Goal: Task Accomplishment & Management: Complete application form

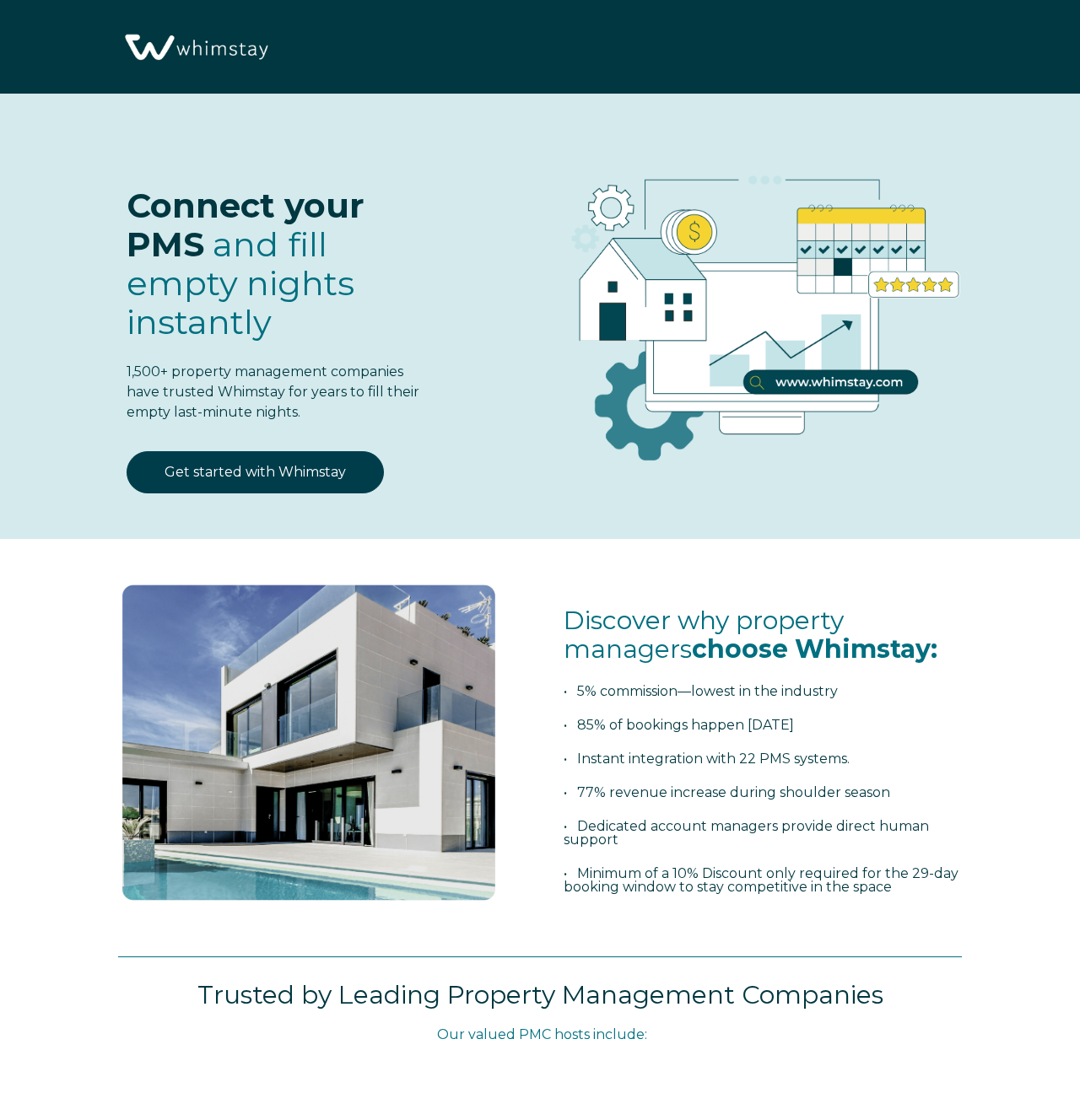
select select "US"
select select "Standard"
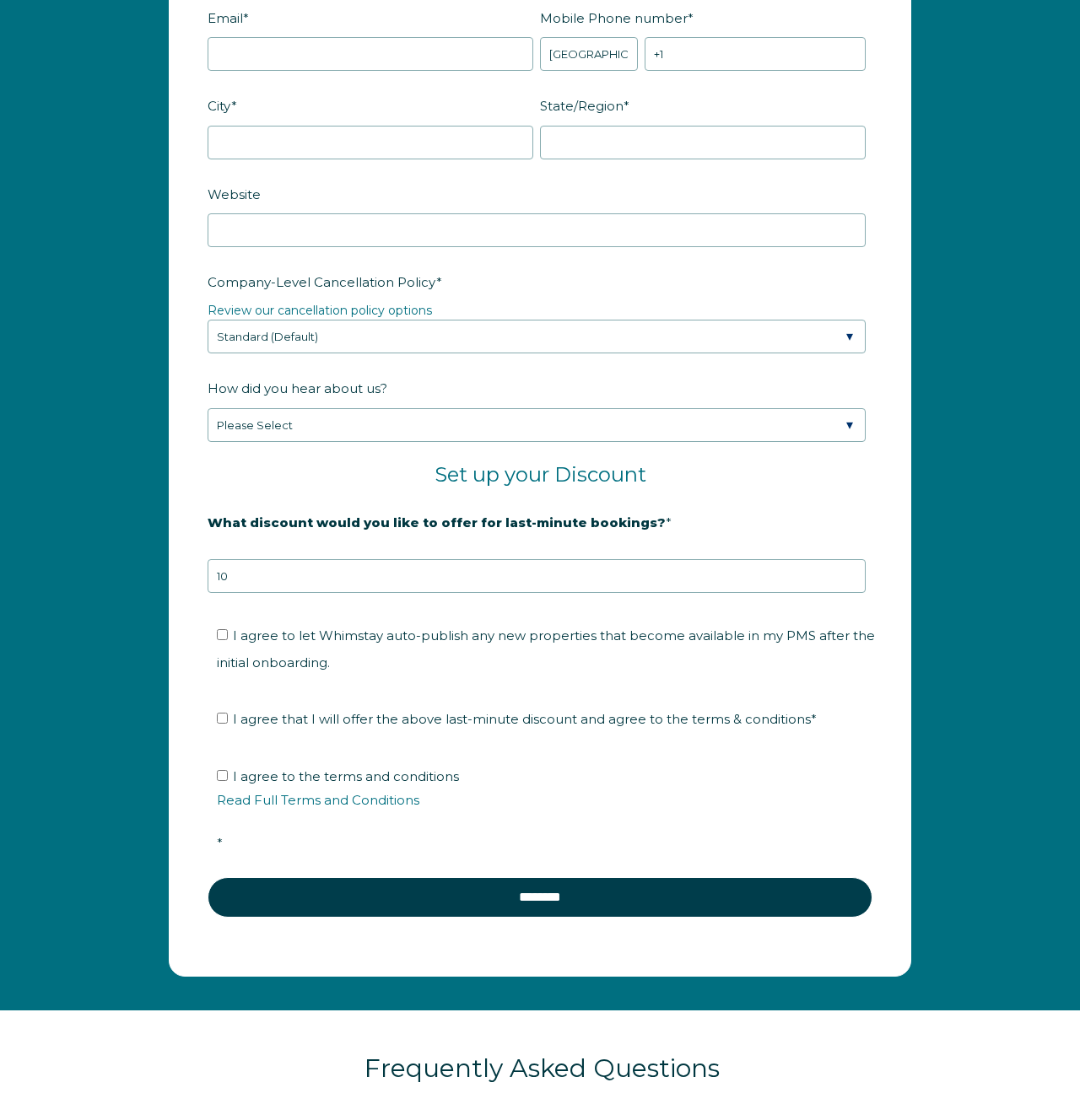
scroll to position [1997, 0]
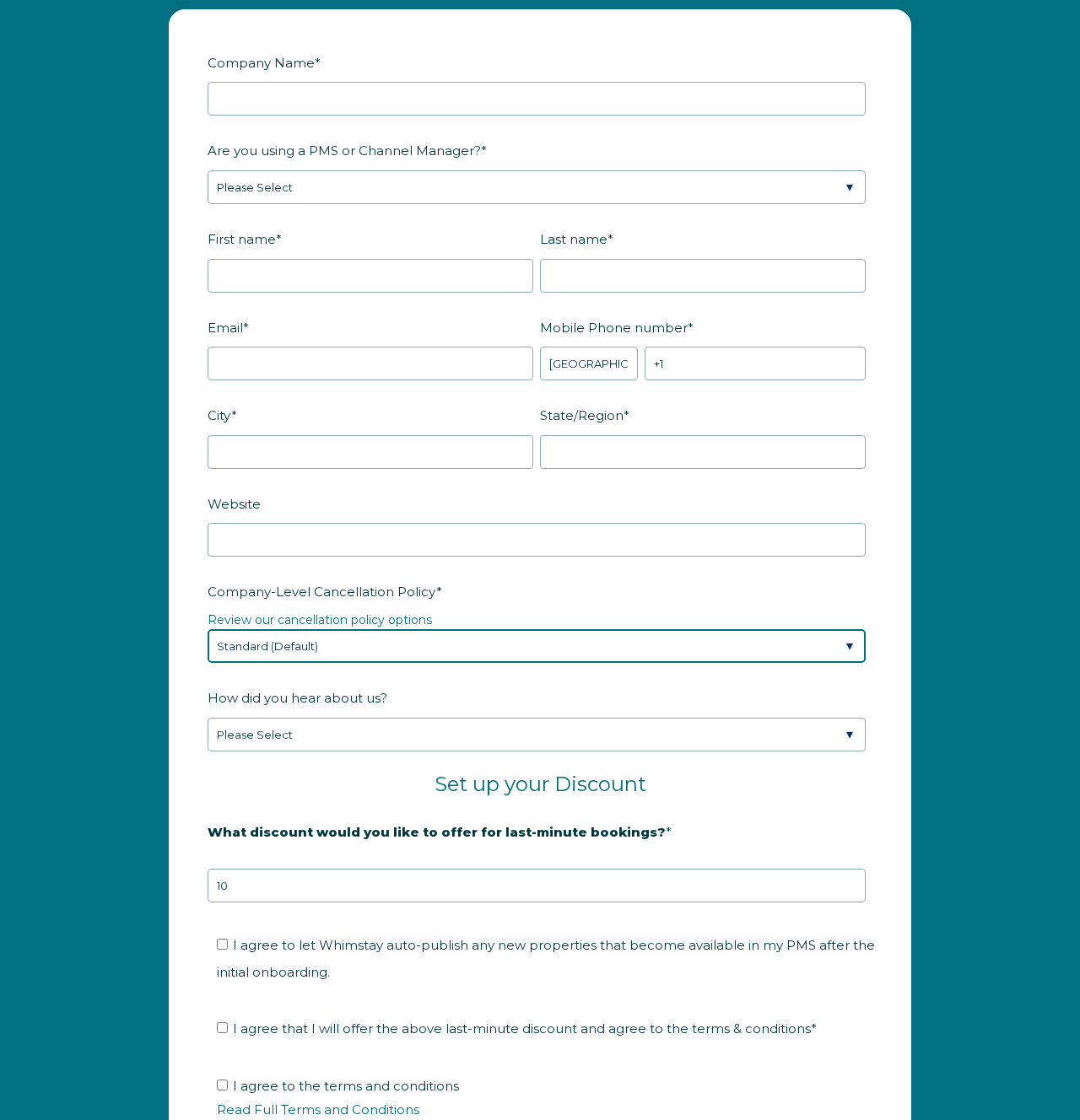
click at [547, 646] on select "Please Select Partial Standard (Default) Moderate Strict" at bounding box center [536, 646] width 658 height 34
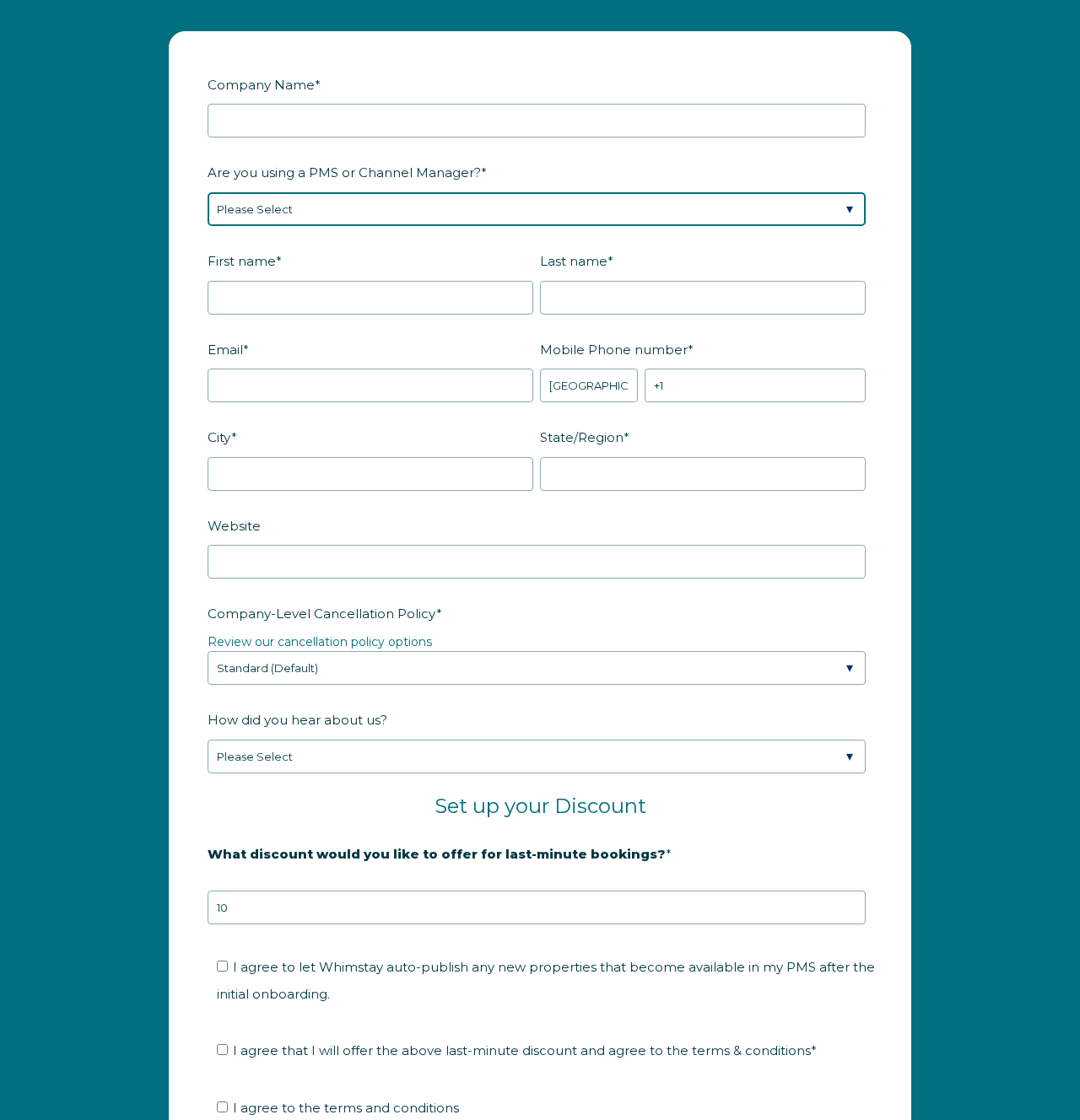
click at [583, 219] on select "Please Select Barefoot BookingPal Boost Brightside CiiRUS Escapia Guesty Hostaw…" at bounding box center [536, 209] width 658 height 34
select select "OwnerRez"
click at [207, 193] on select "Please Select Barefoot BookingPal Boost Brightside CiiRUS Escapia Guesty Hostaw…" at bounding box center [536, 209] width 658 height 34
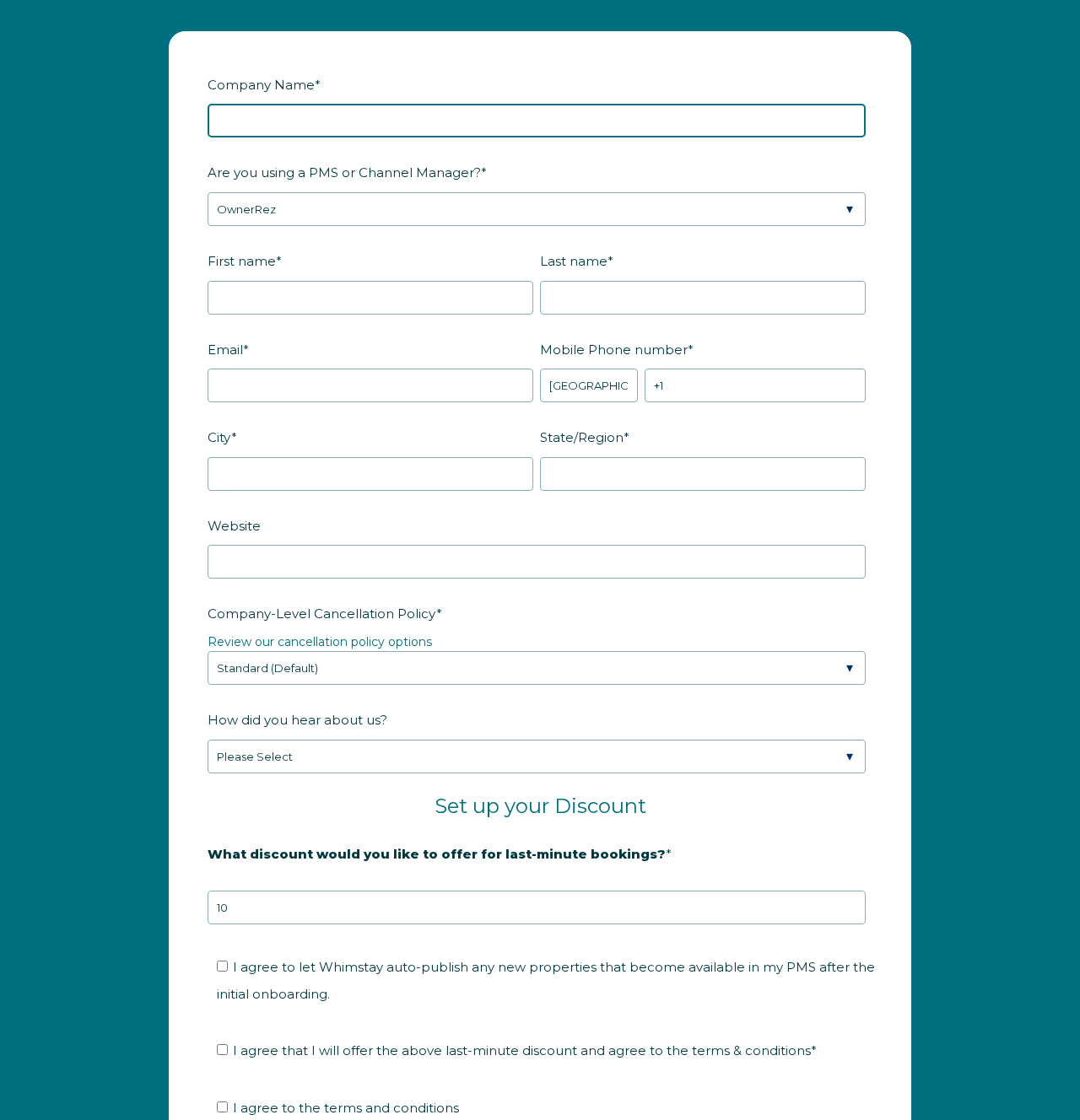
click at [476, 121] on input "Company Name *" at bounding box center [536, 120] width 658 height 34
type input "Bear Cub Cabins"
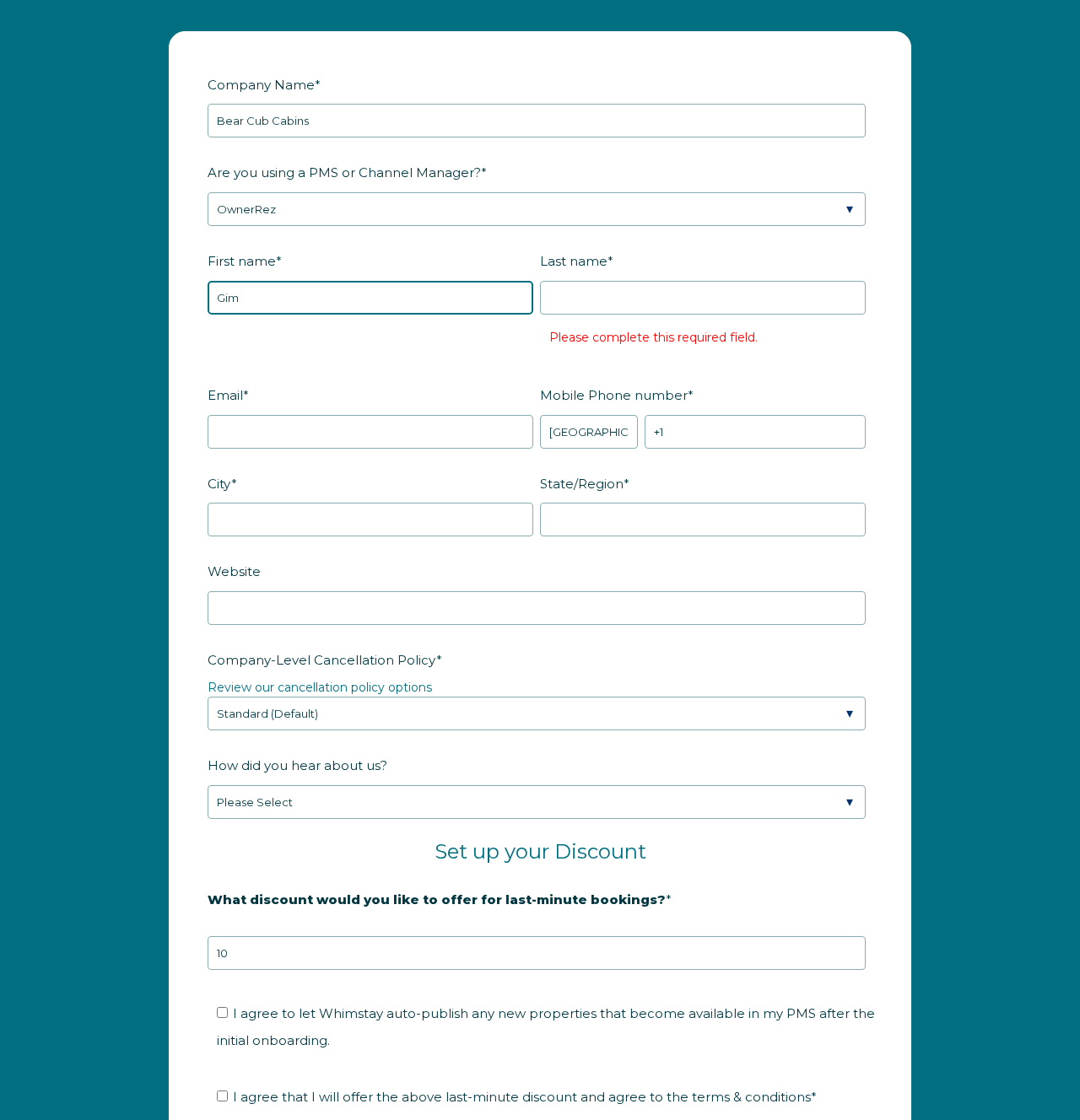
type input "Gim"
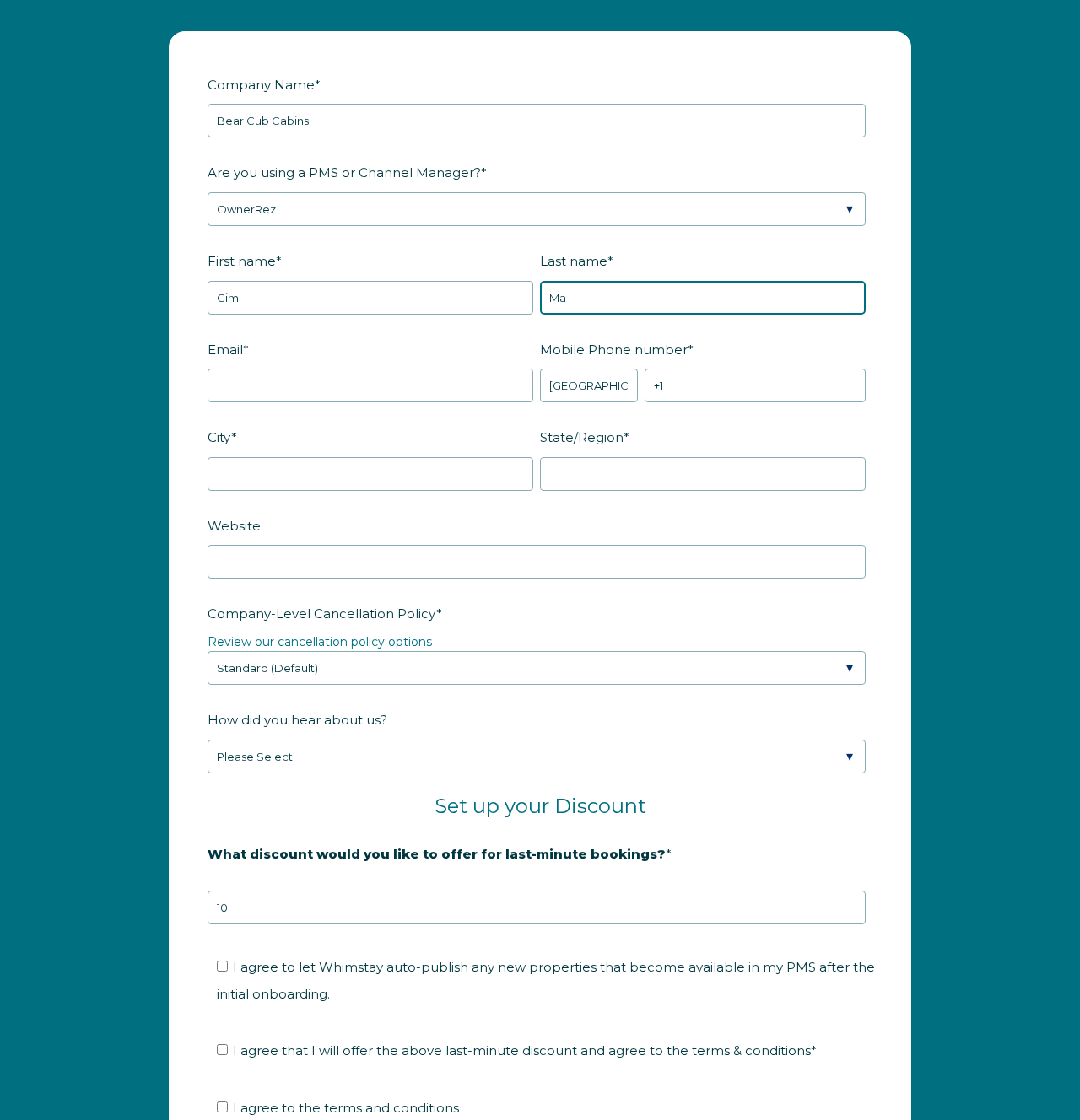
type input "M"
type input "Mahasintunan"
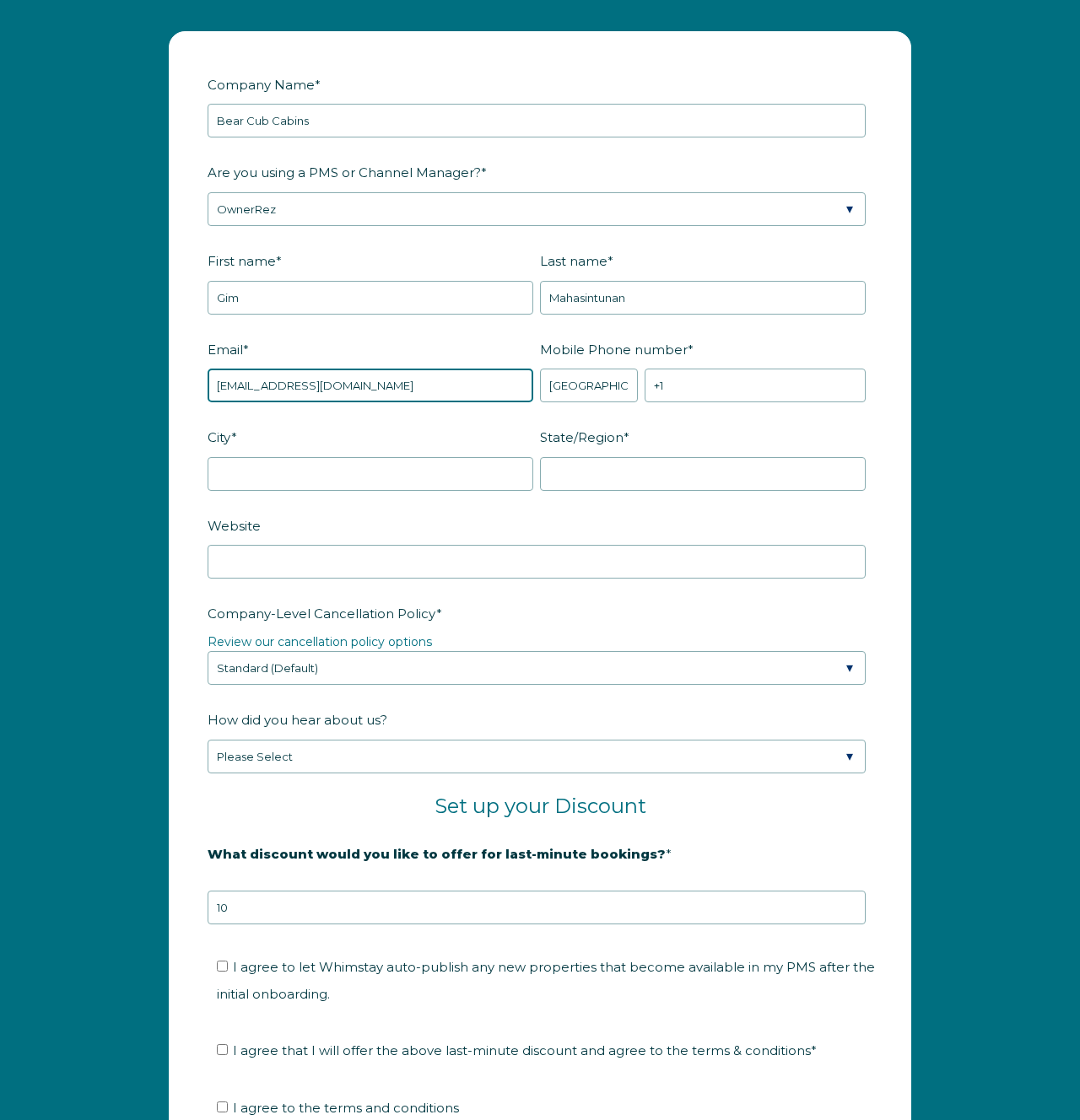
type input "[EMAIL_ADDRESS][DOMAIN_NAME]"
type input "[PHONE_NUMBER]"
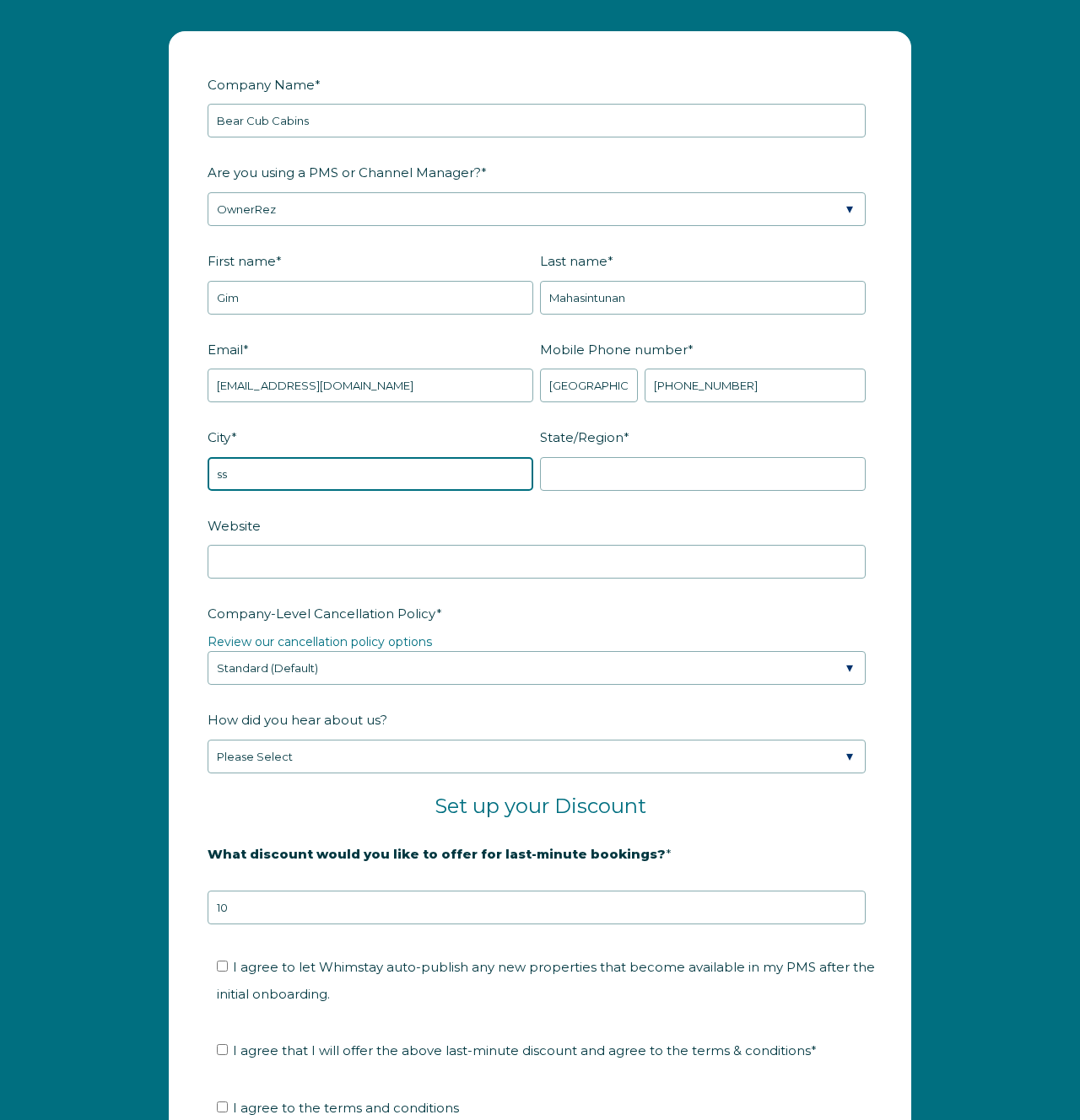
type input "s"
type input "[GEOGRAPHIC_DATA][PERSON_NAME]"
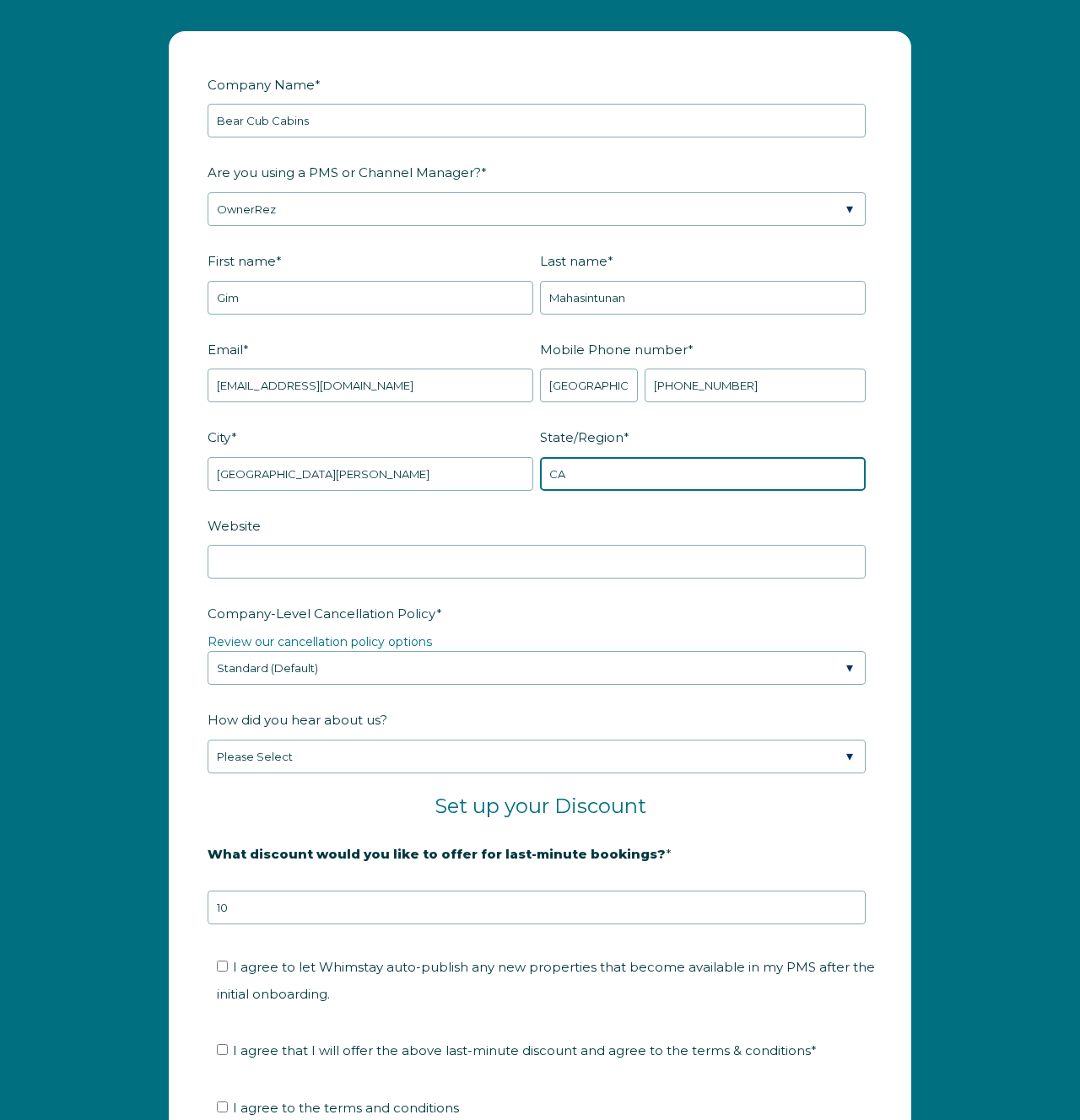
type input "C"
type input "CA"
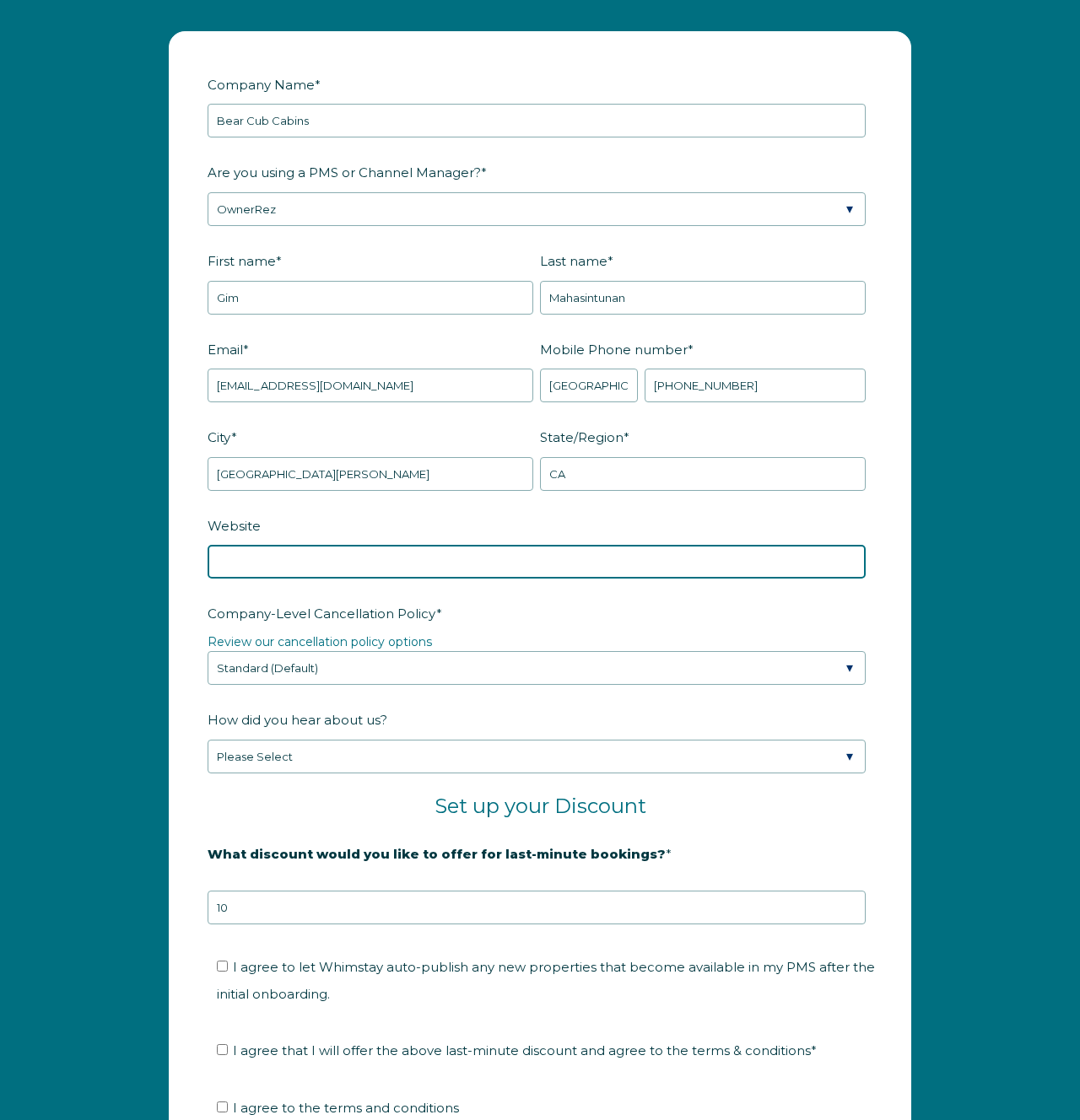
paste input "[URL][DOMAIN_NAME]"
type input "[URL][DOMAIN_NAME]"
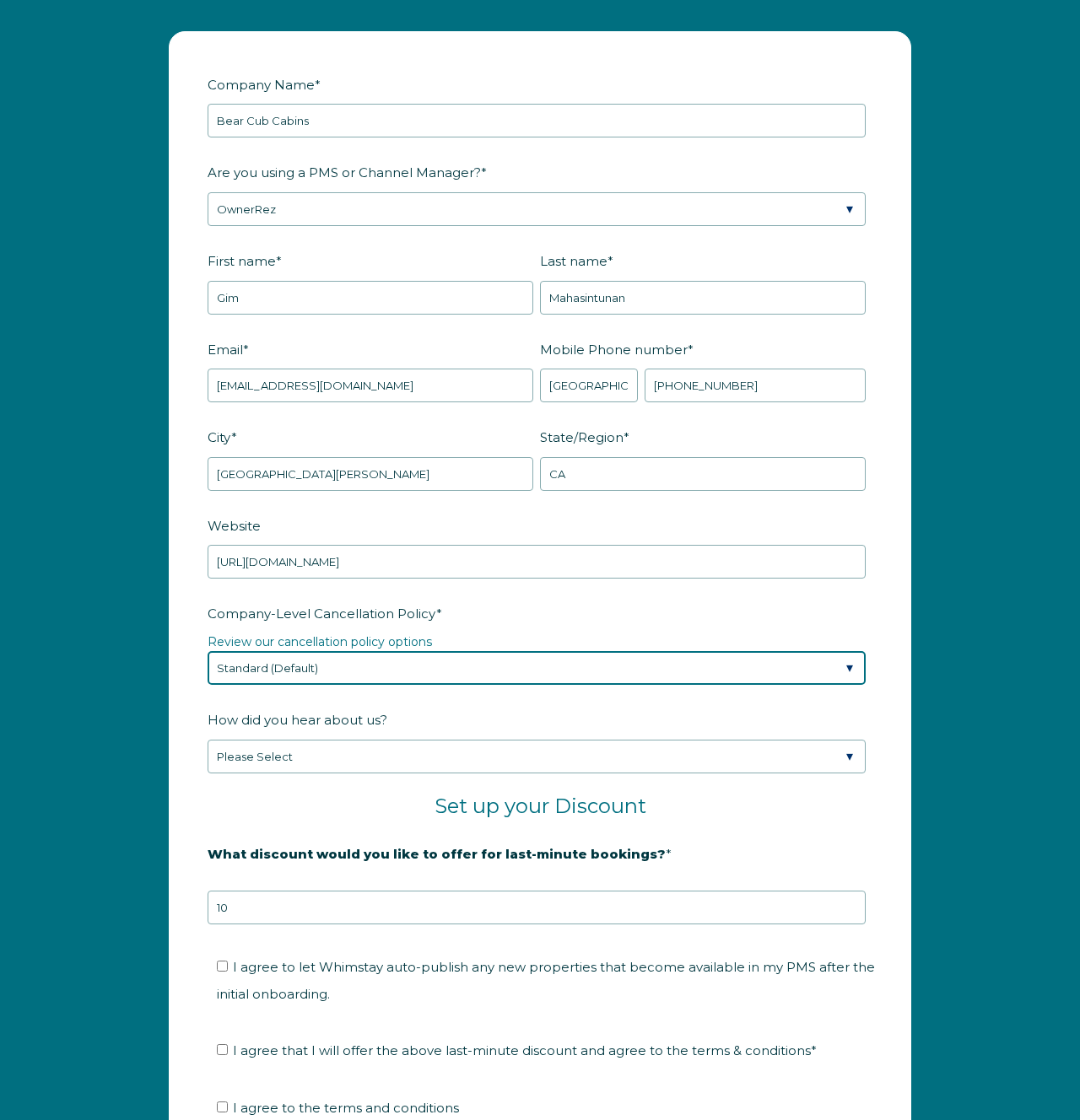
click at [611, 663] on select "Please Select Partial Standard (Default) Moderate Strict" at bounding box center [536, 667] width 658 height 34
select select "Strict"
click at [207, 651] on select "Please Select Partial Standard (Default) Moderate Strict" at bounding box center [536, 667] width 658 height 34
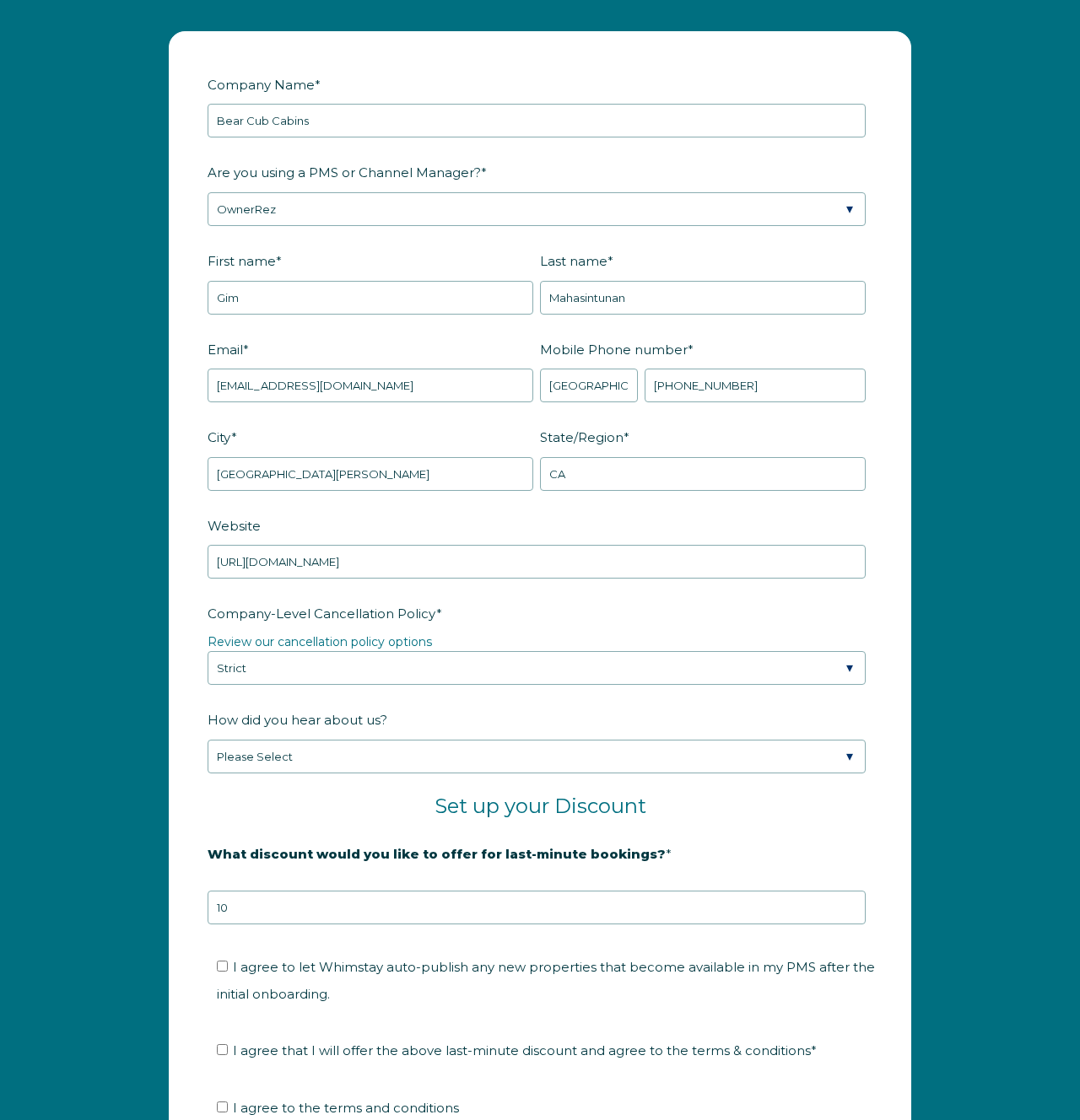
click at [142, 723] on div "Company Name * Bear Cub Cabins Are you using a PMS or Channel Manager? * Please…" at bounding box center [540, 678] width 1080 height 1327
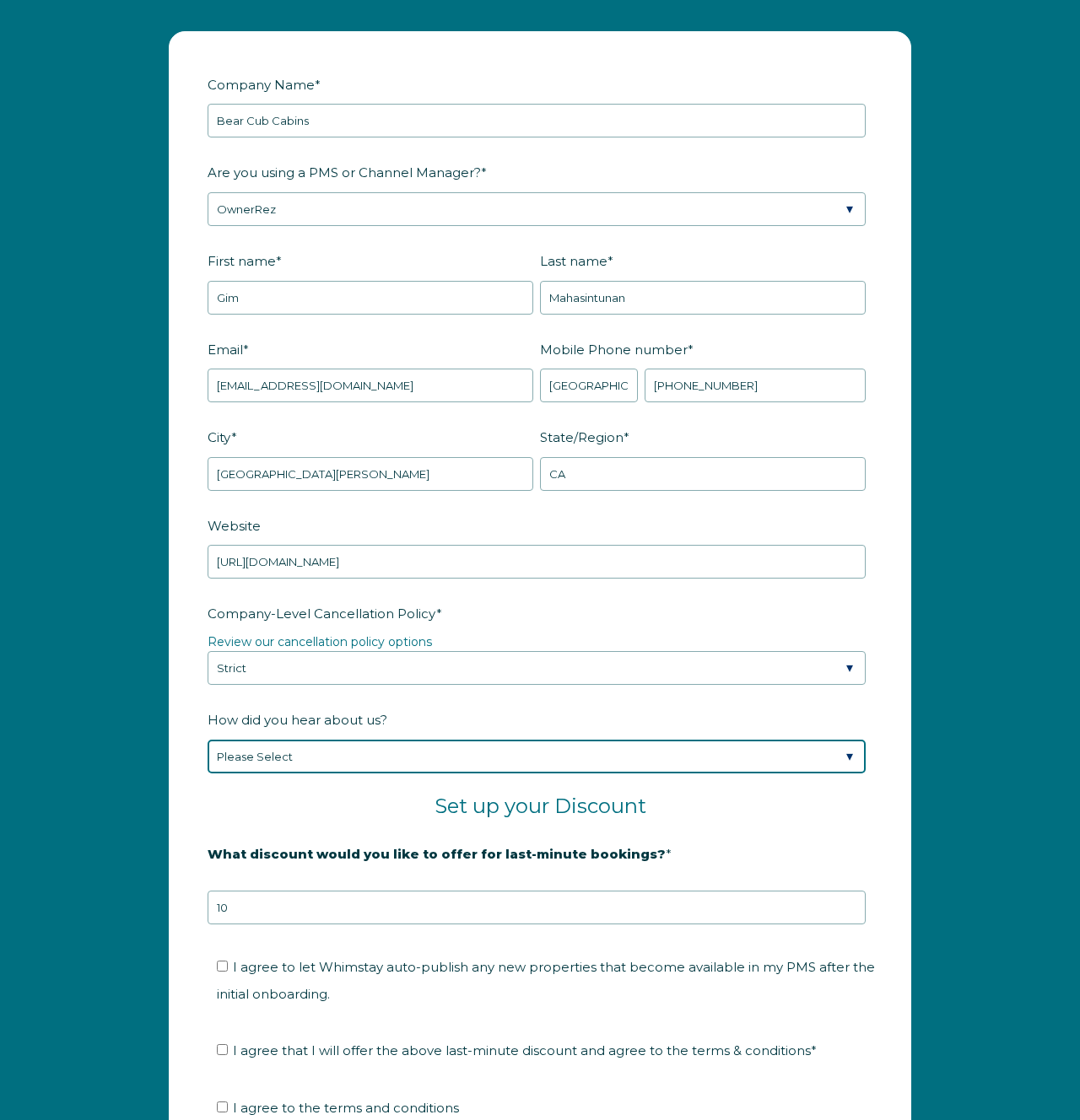
click at [283, 762] on select "Please Select Found Whimstay through a Google search Spoke to a Whimstay salesp…" at bounding box center [536, 756] width 658 height 34
select select "Other"
click at [207, 739] on select "Please Select Found Whimstay through a Google search Spoke to a Whimstay salesp…" at bounding box center [536, 756] width 658 height 34
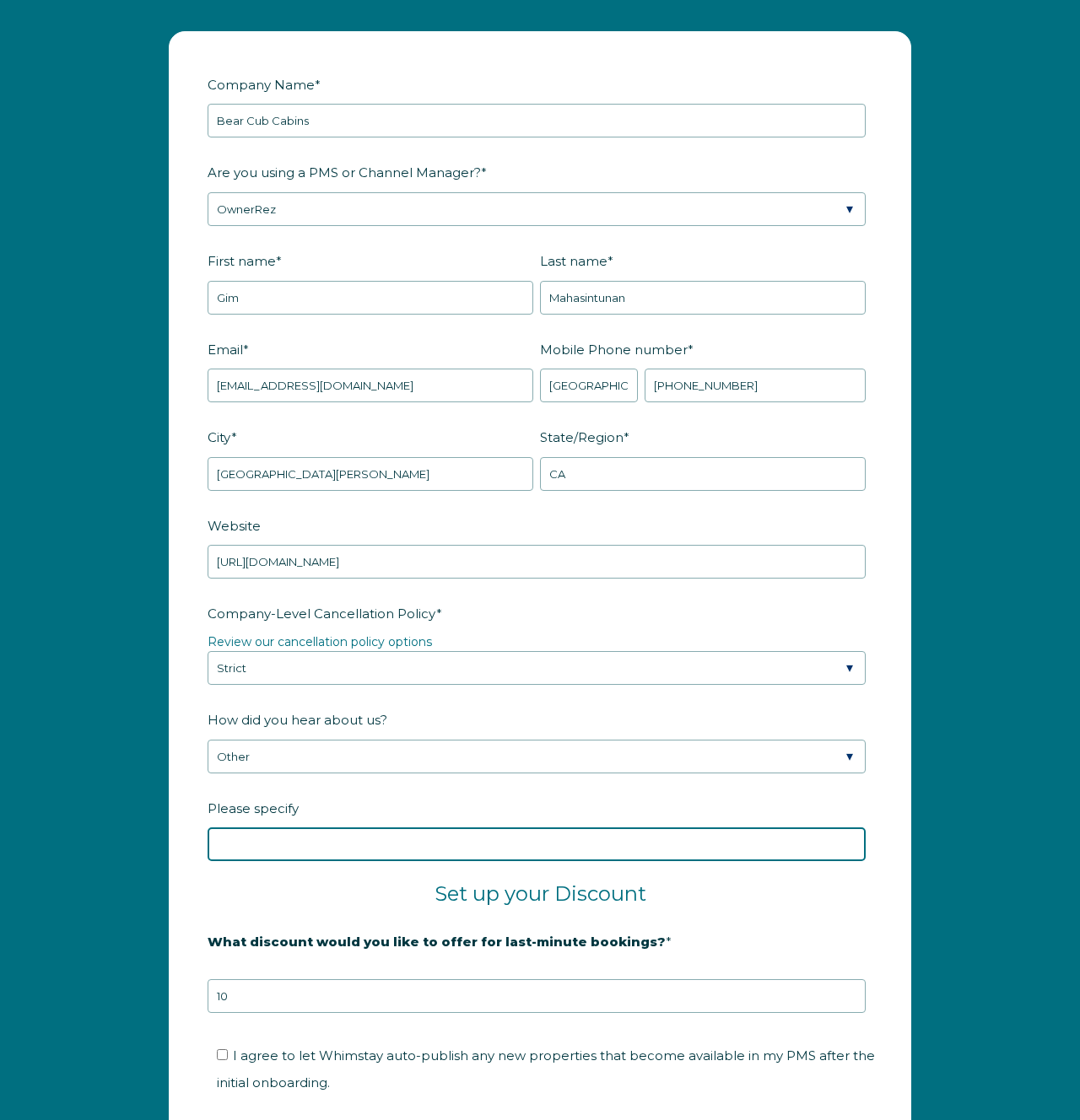
click at [420, 848] on input "Please specify" at bounding box center [536, 843] width 658 height 34
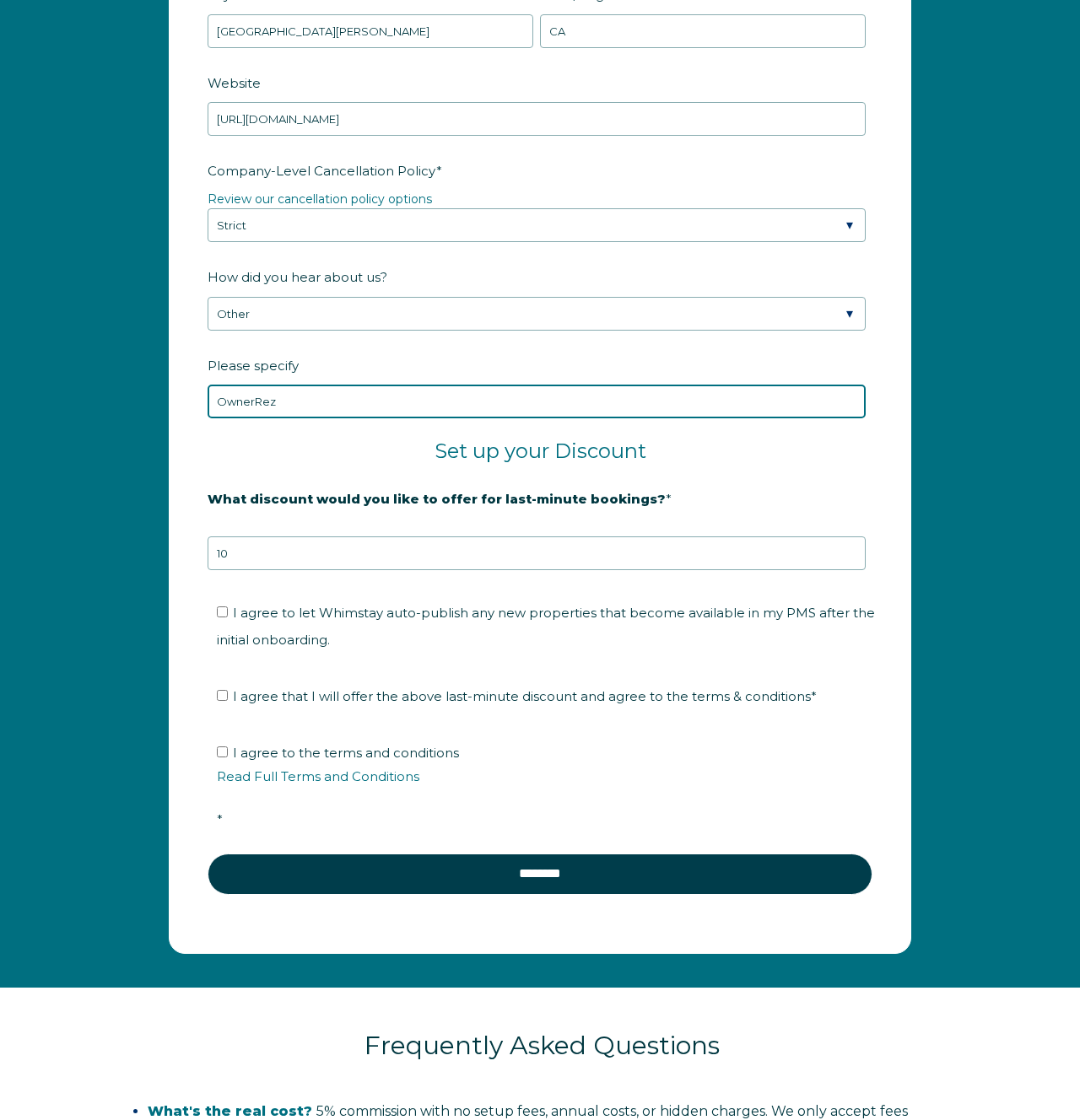
type input "OwnerRez"
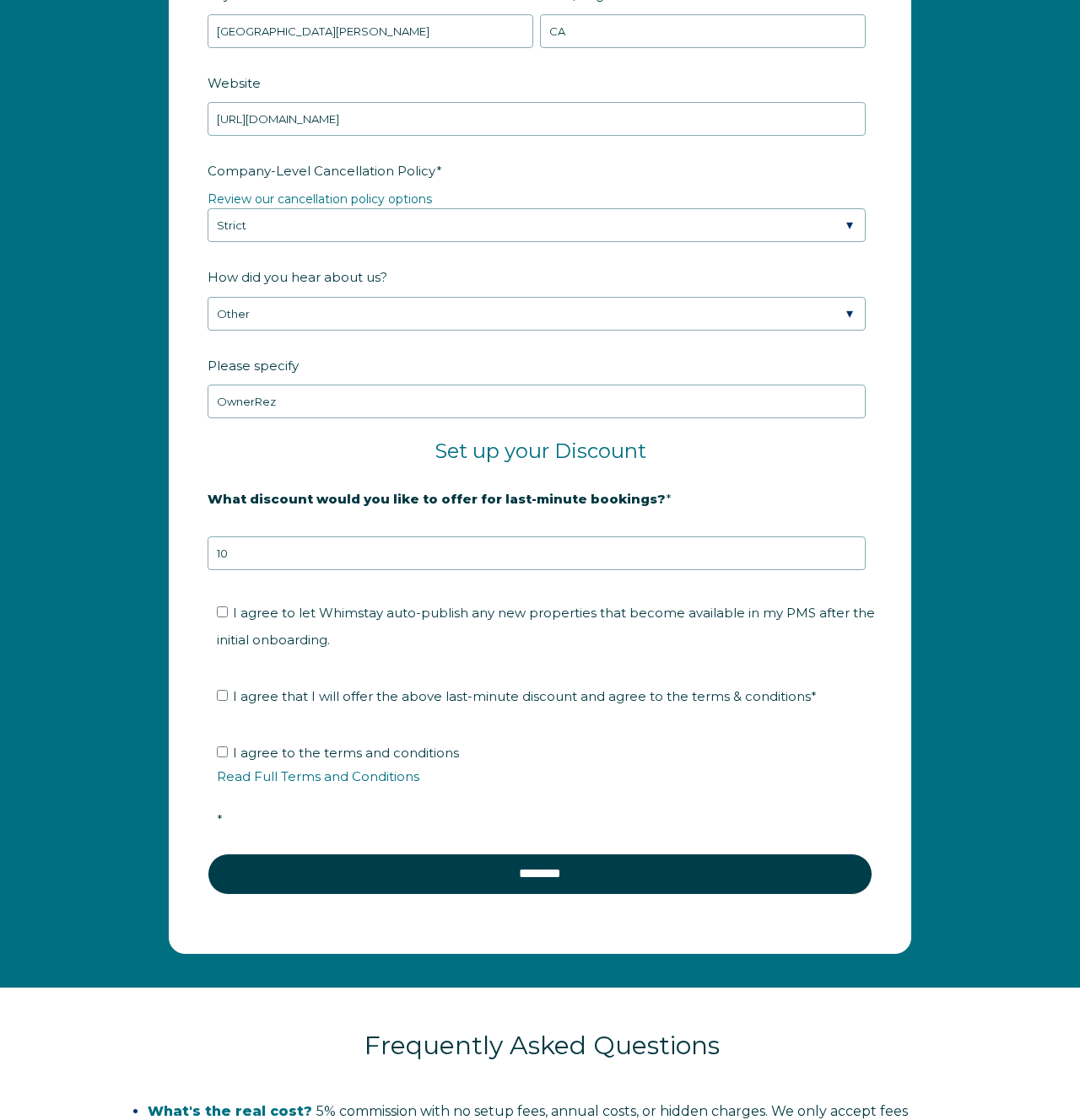
click at [407, 698] on span "I agree that I will offer the above last-minute discount and agree to the terms…" at bounding box center [525, 696] width 584 height 16
click at [228, 698] on input "I agree that I will offer the above last-minute discount and agree to the terms…" at bounding box center [222, 695] width 11 height 11
checkbox input "true"
click at [351, 756] on span "I agree to the terms and conditions Read Full Terms and Conditions *" at bounding box center [545, 786] width 658 height 83
click at [228, 756] on input "I agree to the terms and conditions Read Full Terms and Conditions *" at bounding box center [222, 751] width 11 height 11
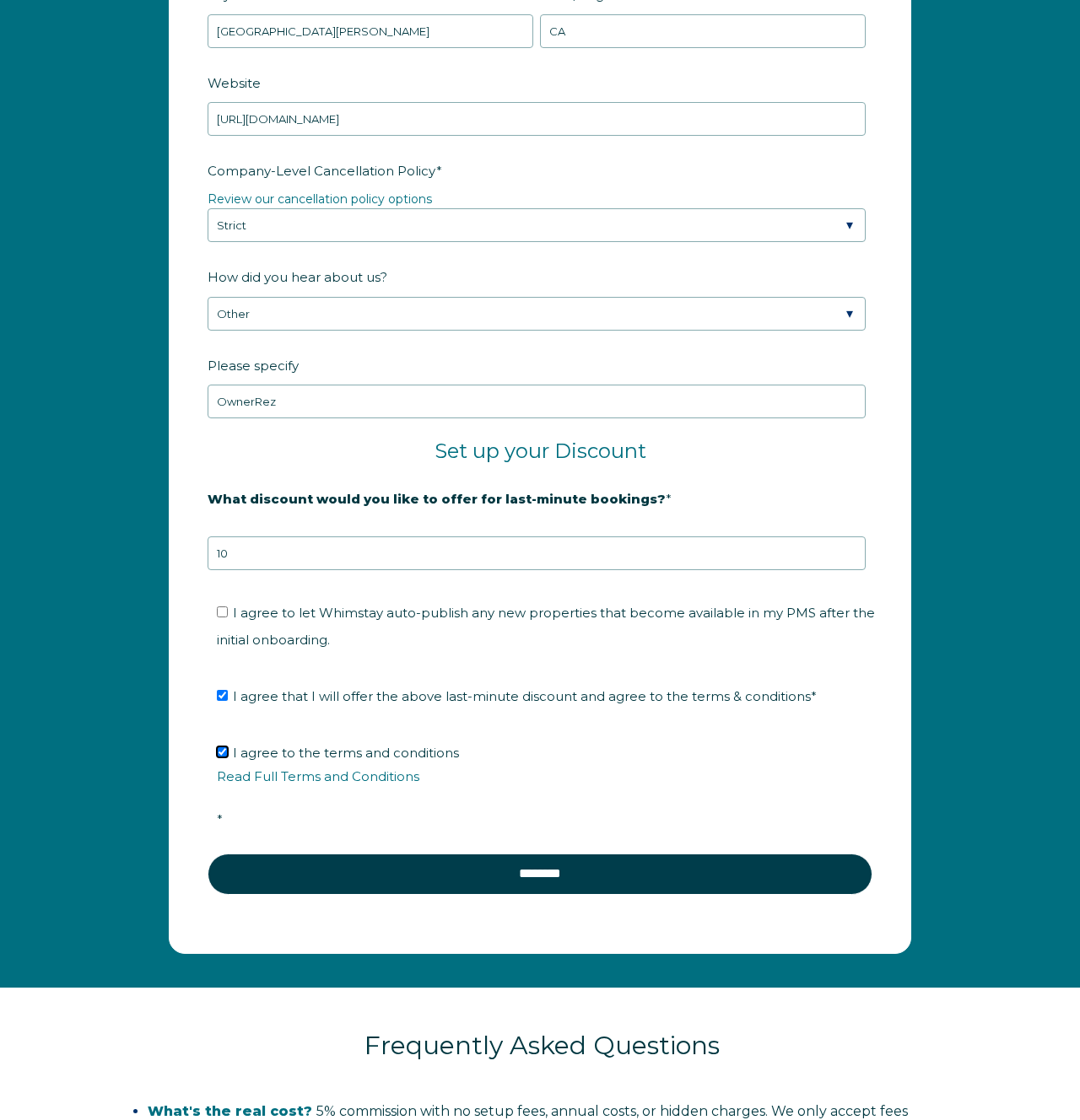
checkbox input "true"
click at [964, 738] on div "Company Name * Bear Cub Cabins Are you using a PMS or Channel Manager? * Please…" at bounding box center [540, 279] width 1080 height 1416
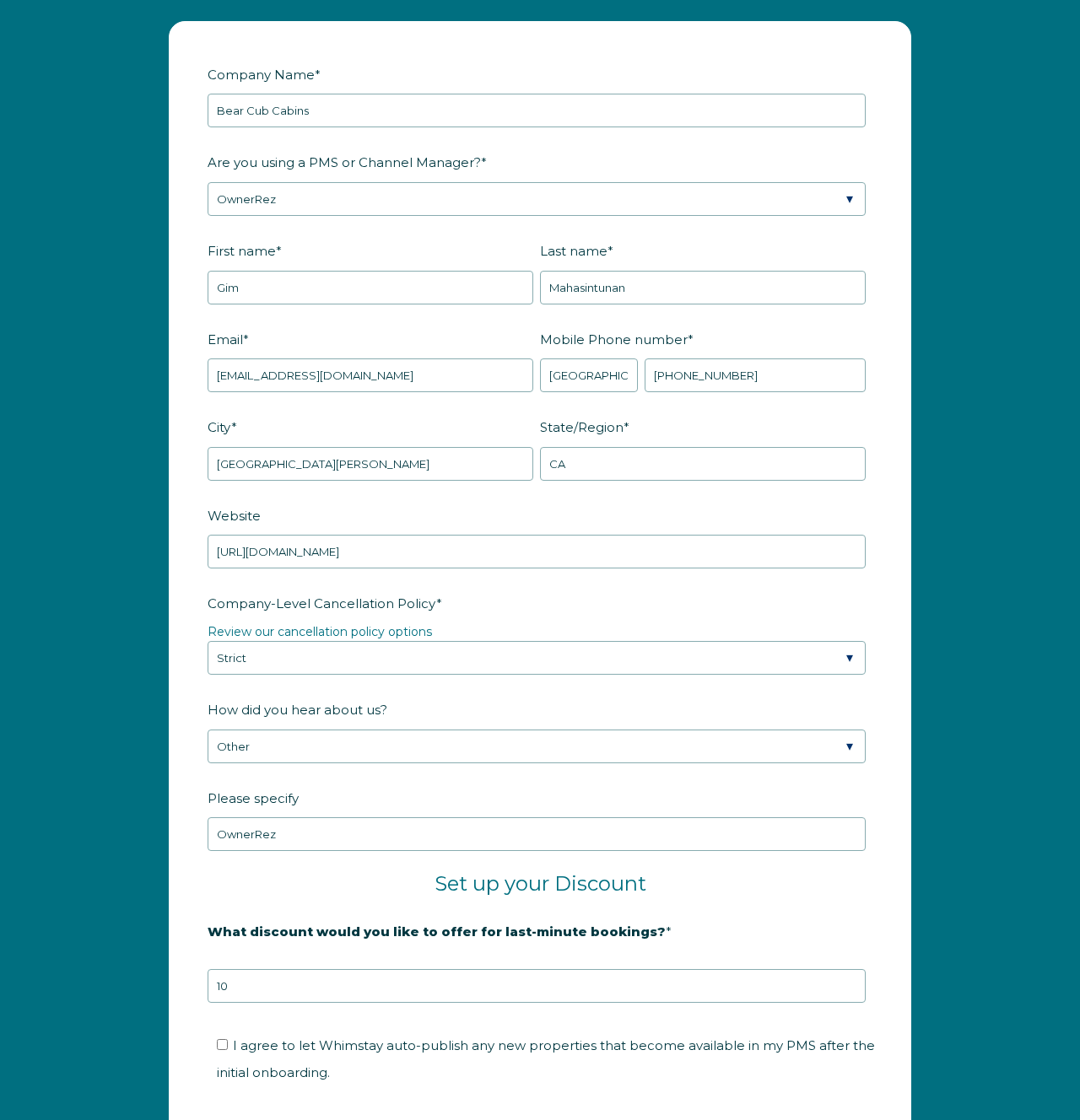
scroll to position [1995, 0]
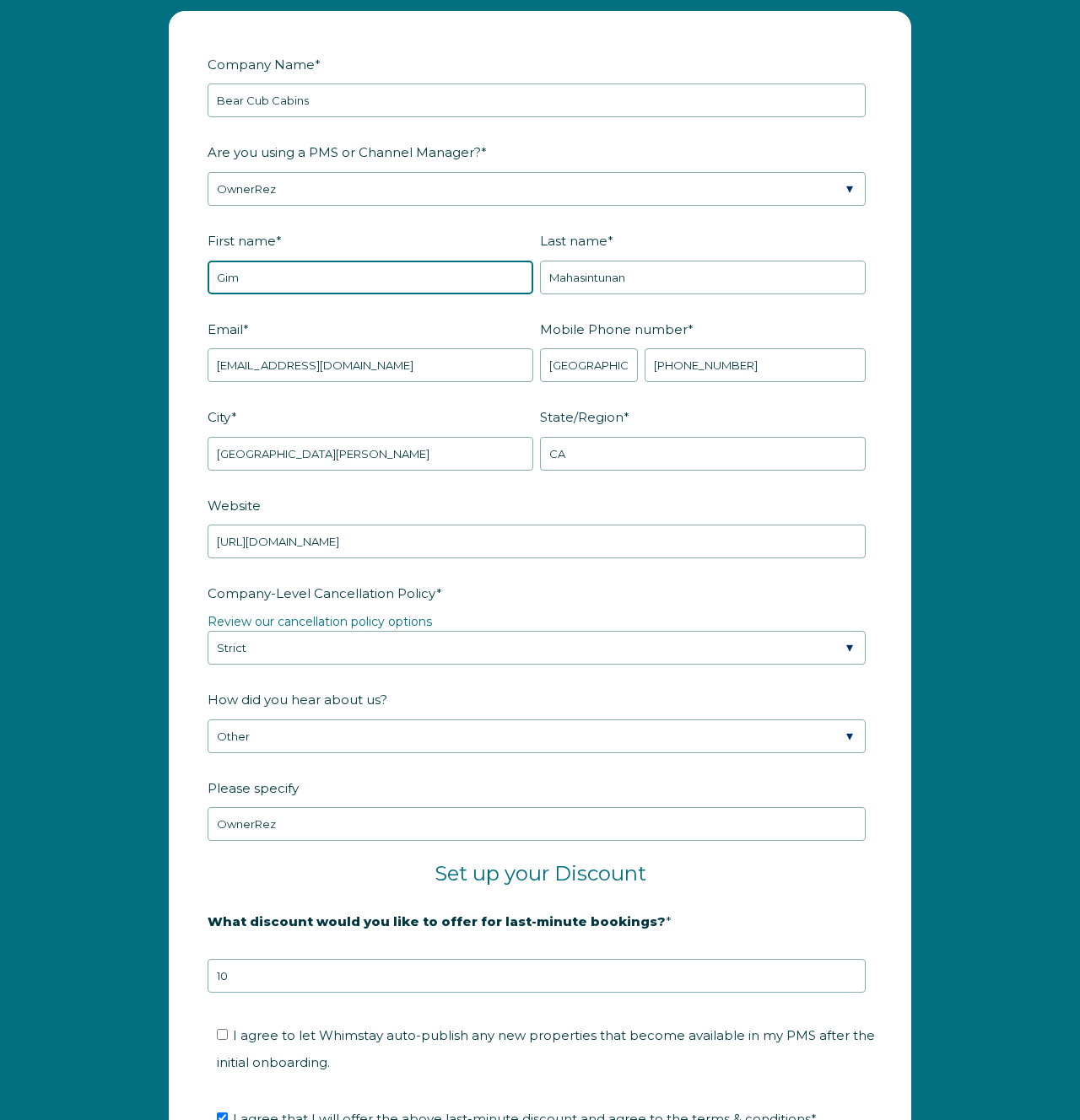
drag, startPoint x: 223, startPoint y: 278, endPoint x: 200, endPoint y: 278, distance: 23.0
click at [200, 278] on form "Company Name * Bear Cub Cabins Are you using a PMS or Channel Manager? * Please…" at bounding box center [539, 694] width 740 height 1363
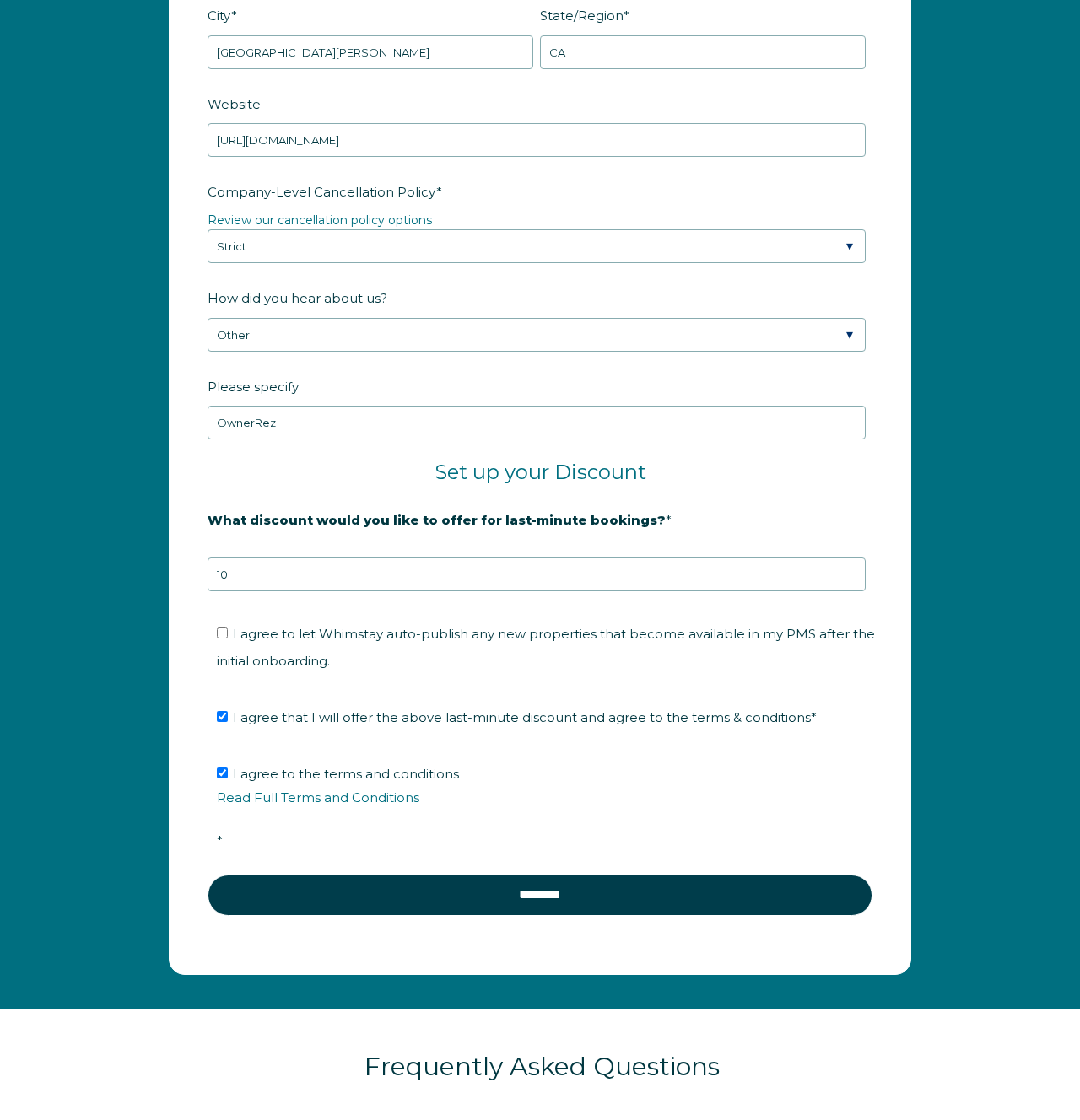
click at [950, 750] on div "Company Name * Bear Cub Cabins Are you using a PMS or Channel Manager? * Please…" at bounding box center [540, 300] width 1080 height 1416
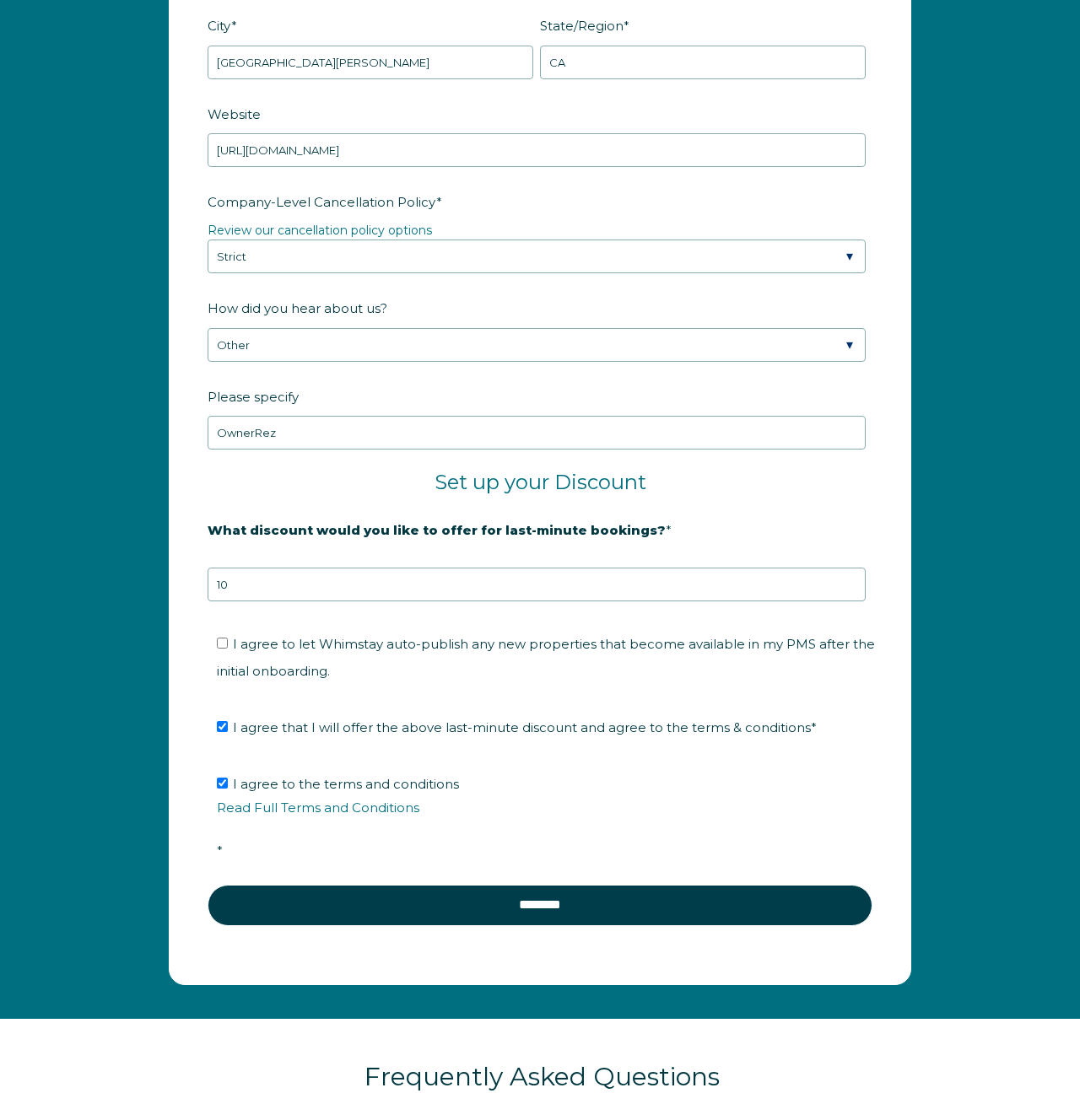
scroll to position [2365, 0]
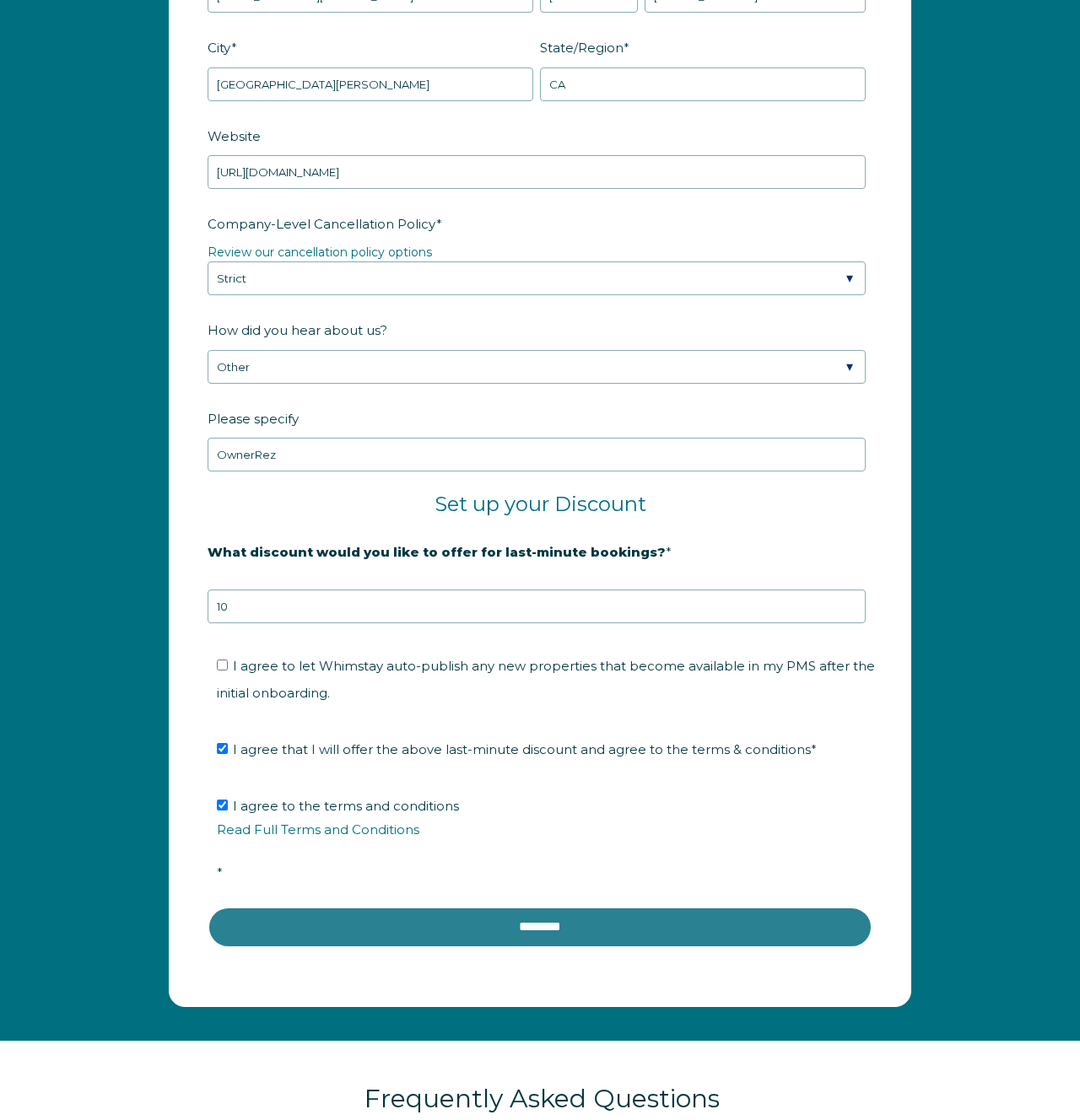
click at [690, 919] on input "********" at bounding box center [539, 927] width 665 height 40
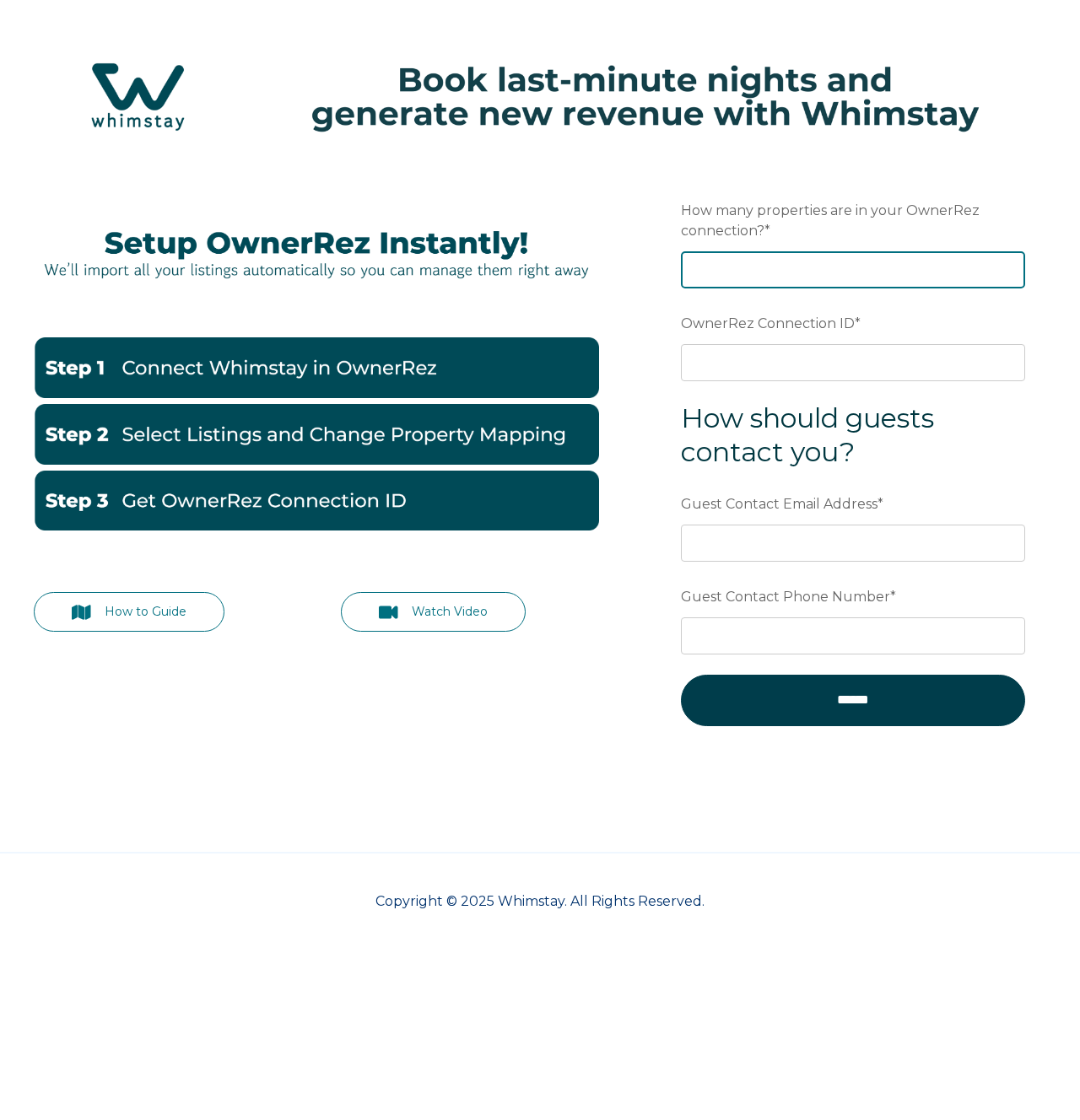
click at [884, 265] on input "How many properties are in your OwnerRez connection? *" at bounding box center [853, 269] width 344 height 37
click at [1008, 263] on input "1" at bounding box center [853, 269] width 344 height 37
click at [1007, 264] on input "2" at bounding box center [853, 269] width 344 height 37
type input "3"
click at [1007, 264] on input "3" at bounding box center [853, 269] width 344 height 37
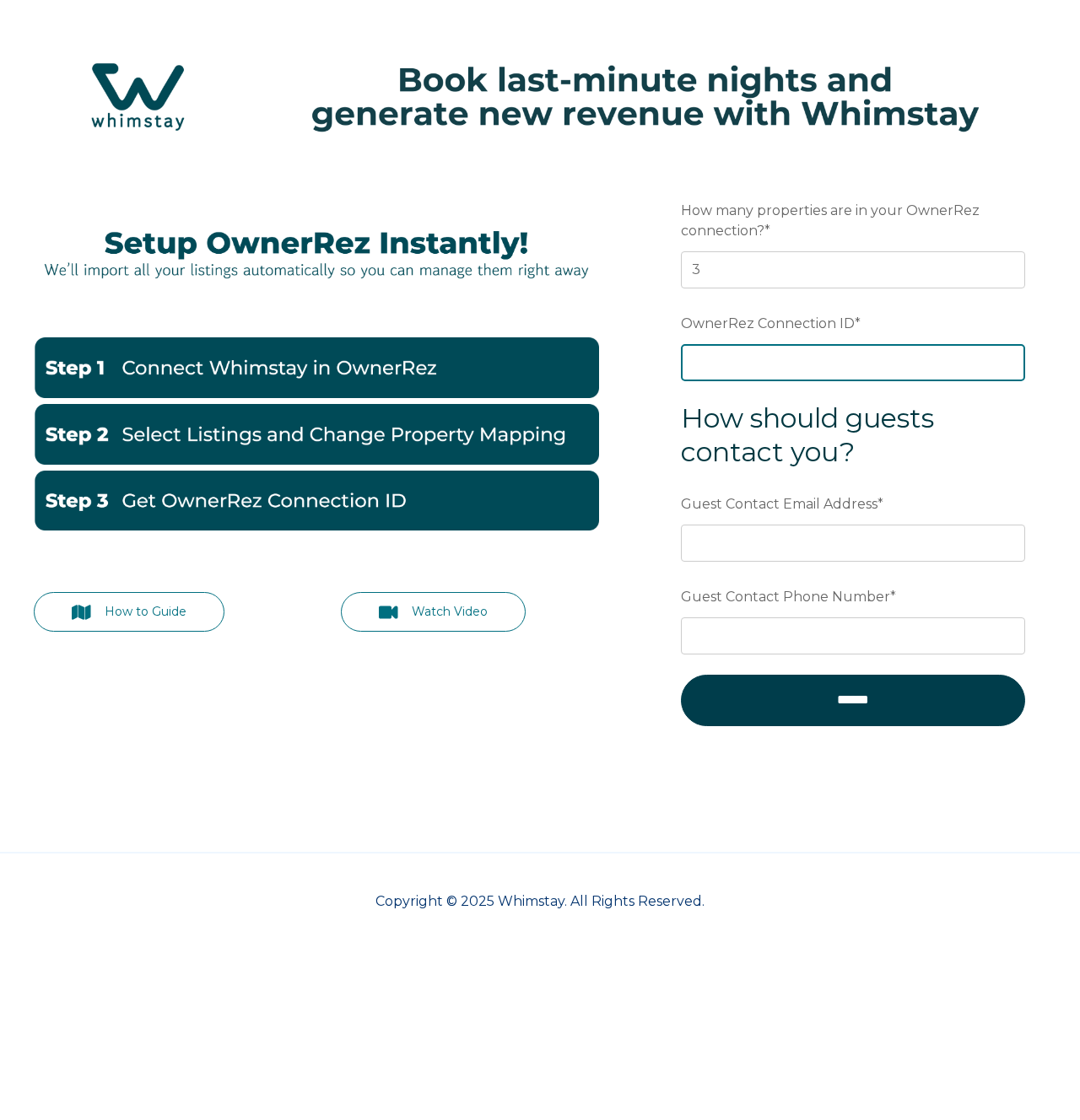
click at [718, 357] on input "OwnerRez Connection ID *" at bounding box center [853, 362] width 344 height 37
paste input "ora7ccddfffbx"
type input "ora7ccddfffbx"
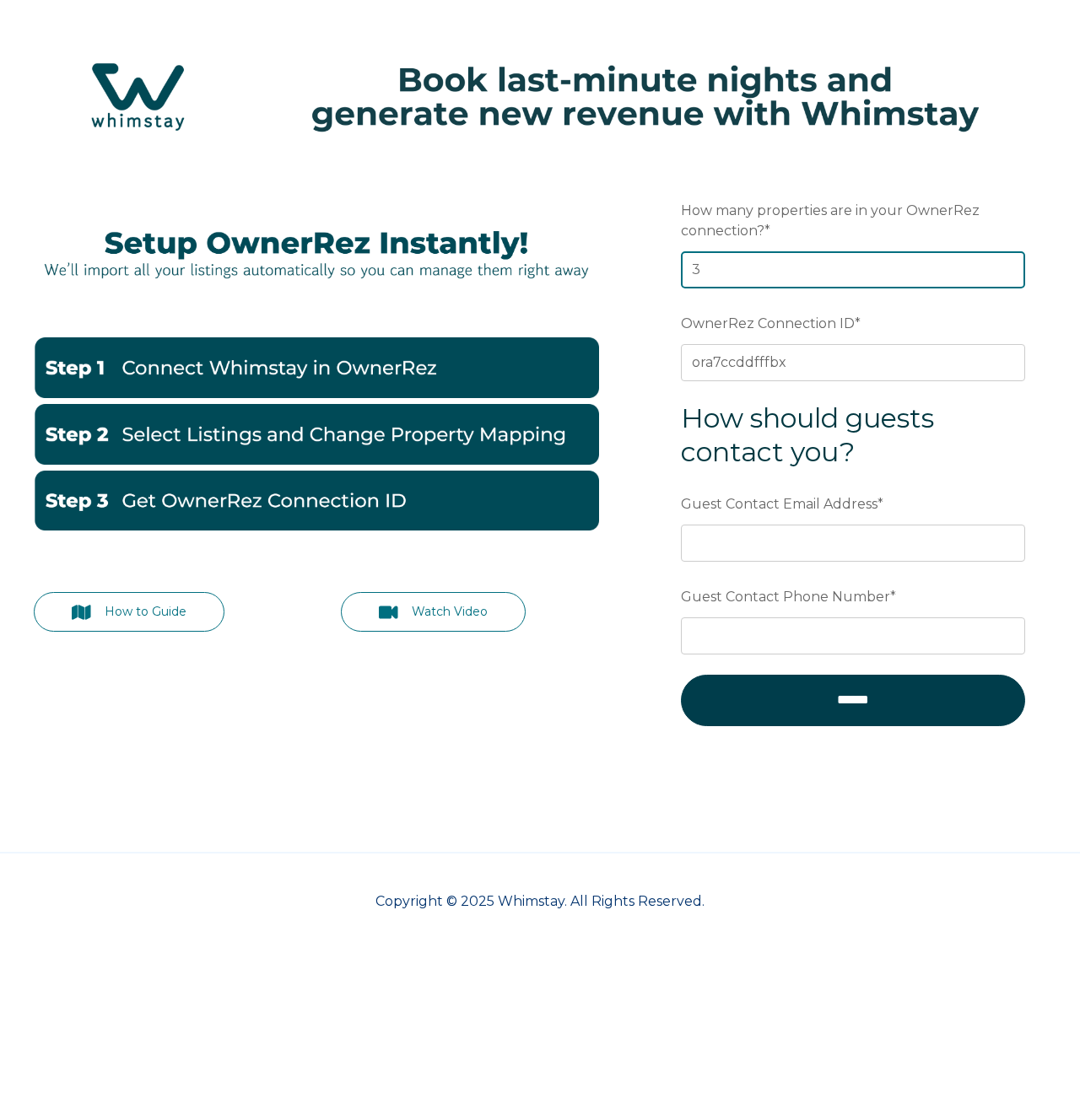
click at [757, 263] on input "3" at bounding box center [853, 269] width 344 height 37
type input "2"
click at [1004, 277] on input "2" at bounding box center [853, 269] width 344 height 37
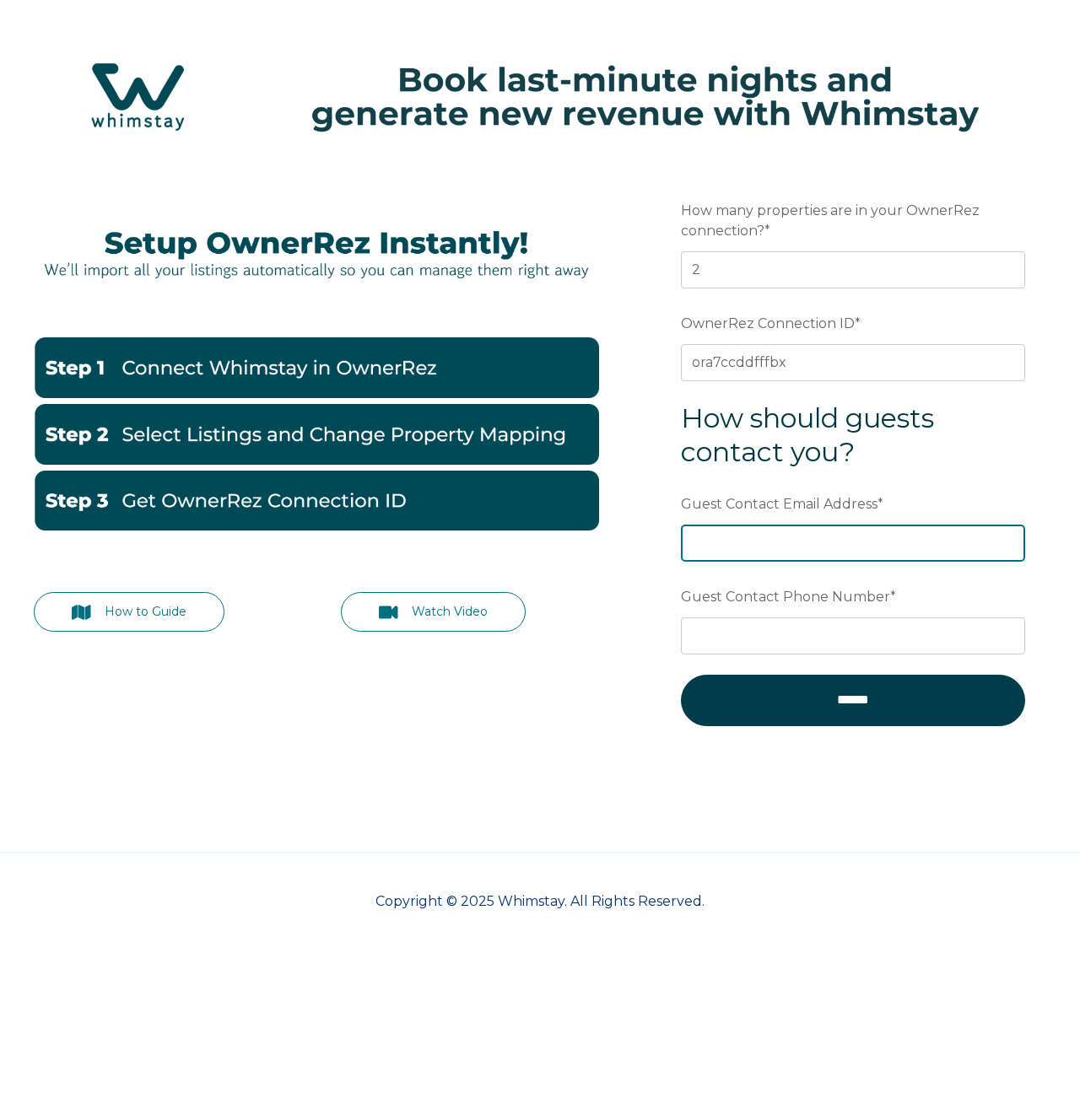
click at [878, 536] on input "Guest Contact Email Address *" at bounding box center [853, 542] width 344 height 37
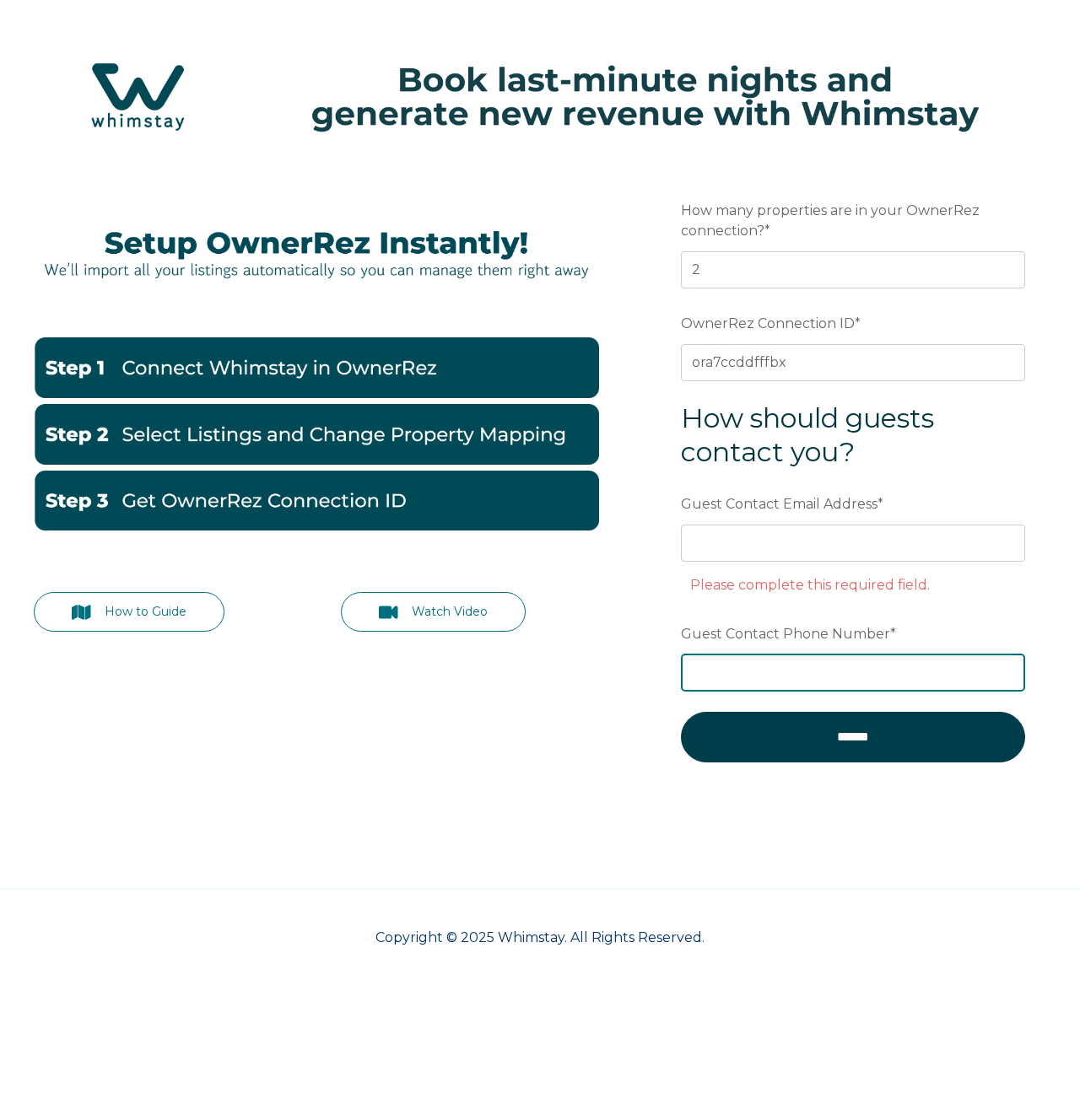
click at [815, 632] on div "Guest Contact Phone Number *" at bounding box center [853, 655] width 344 height 72
paste input "(865) 344-2554"
type input "(865) 344-2554"
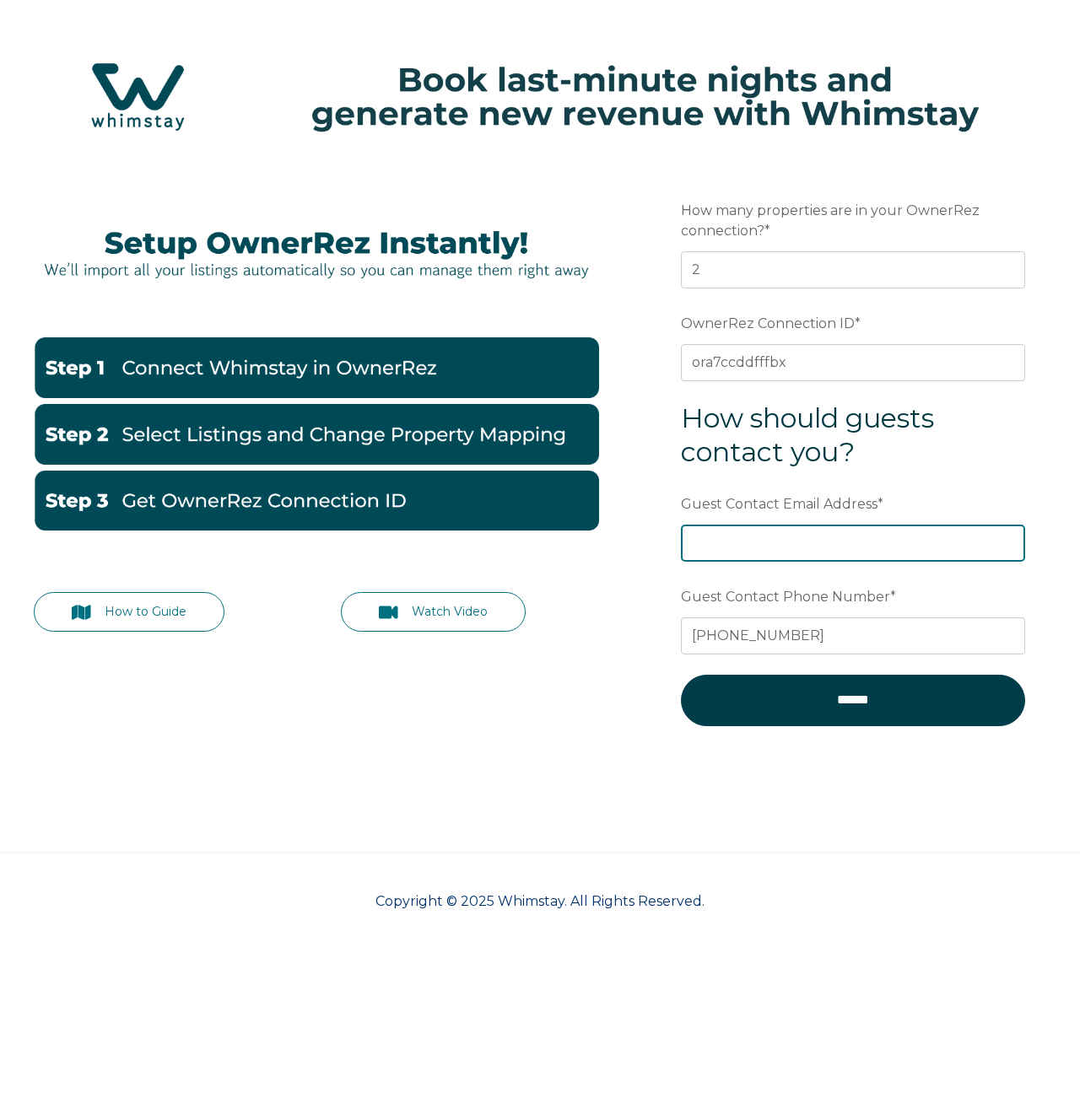
click at [796, 542] on input "Guest Contact Email Address *" at bounding box center [853, 542] width 344 height 37
type input "info@bearcubcabins.com"
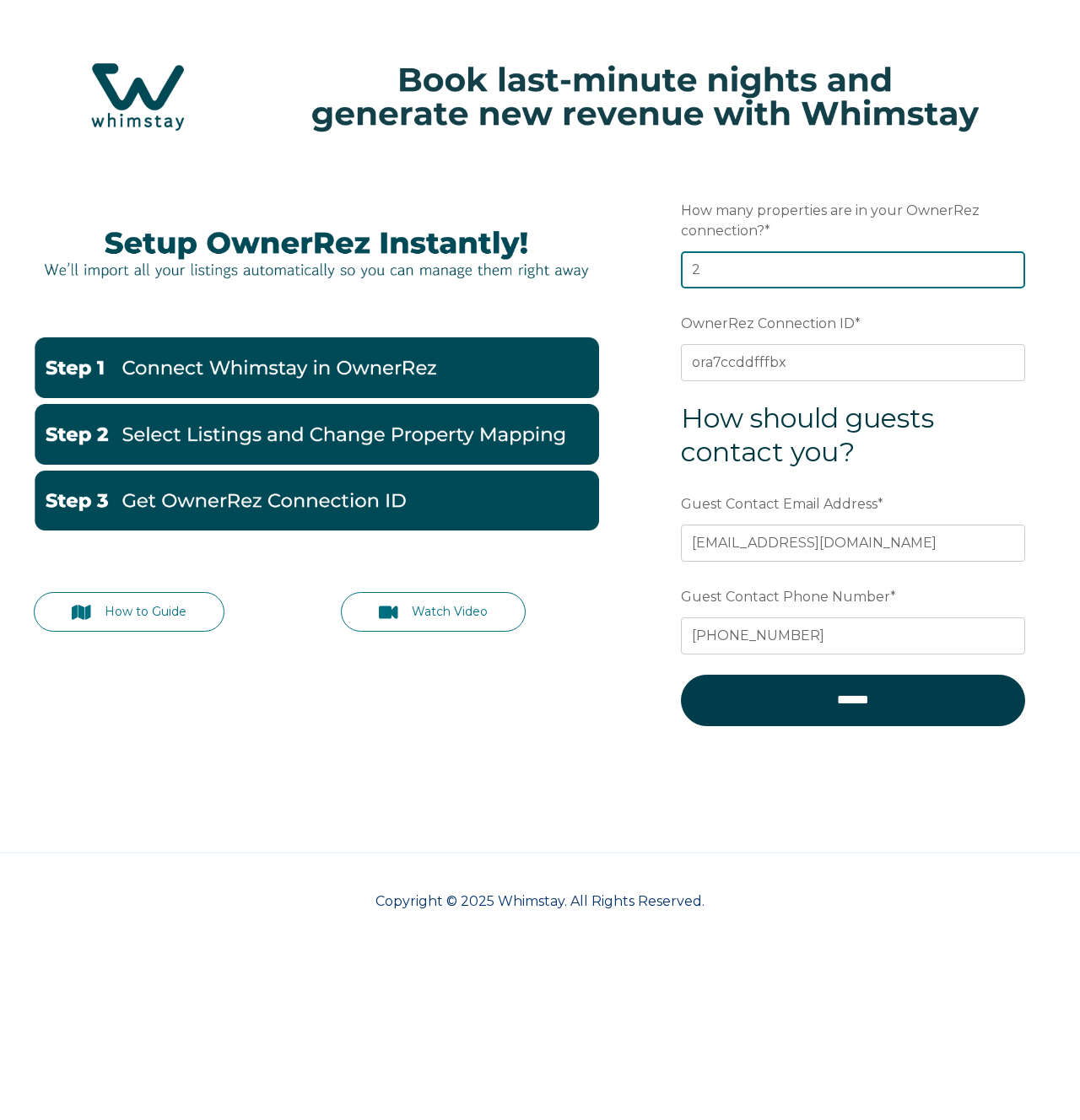
drag, startPoint x: 722, startPoint y: 267, endPoint x: 651, endPoint y: 260, distance: 71.3
click at [650, 260] on form "Preferred language Email How many properties are in your OwnerRez connection? *…" at bounding box center [853, 470] width 420 height 626
drag, startPoint x: 712, startPoint y: 267, endPoint x: 702, endPoint y: 266, distance: 10.0
click at [702, 266] on input "2" at bounding box center [853, 269] width 344 height 37
drag, startPoint x: 712, startPoint y: 267, endPoint x: 675, endPoint y: 269, distance: 37.1
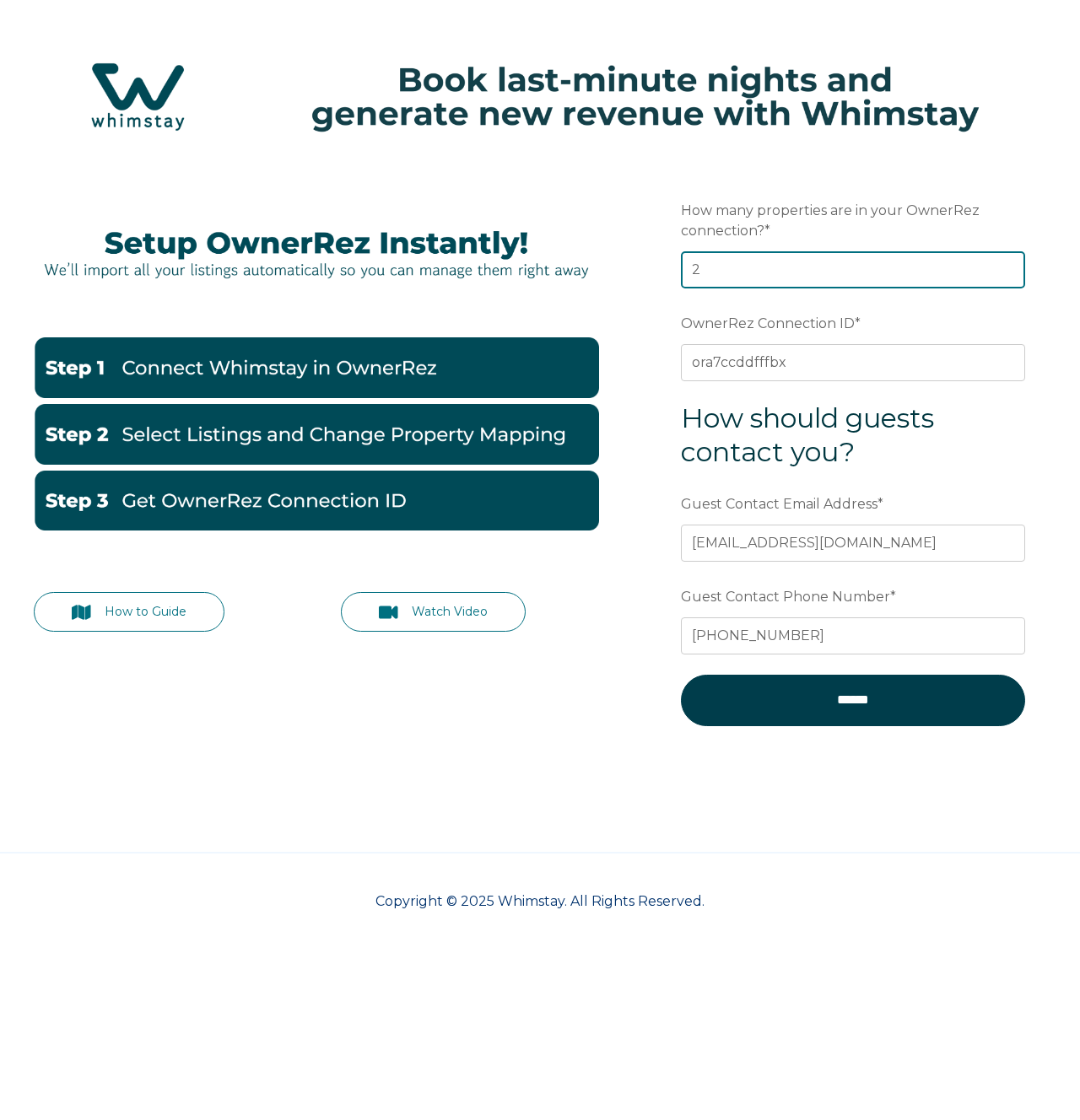
click at [675, 269] on form "Preferred language Email How many properties are in your OwnerRez connection? *…" at bounding box center [853, 470] width 420 height 626
type input "3"
click at [1005, 274] on input "3" at bounding box center [853, 269] width 344 height 37
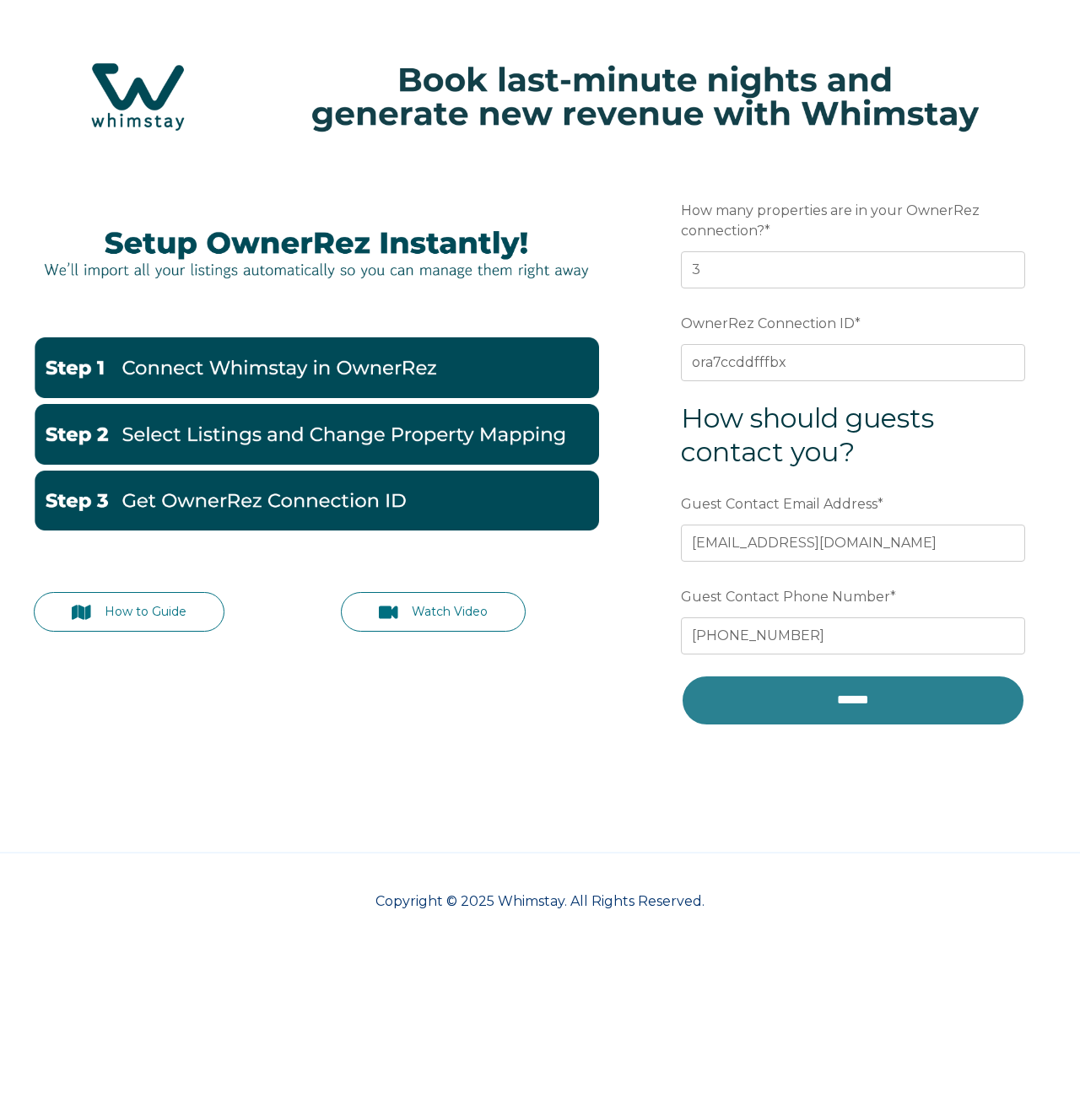
click at [929, 698] on input "******" at bounding box center [853, 700] width 344 height 51
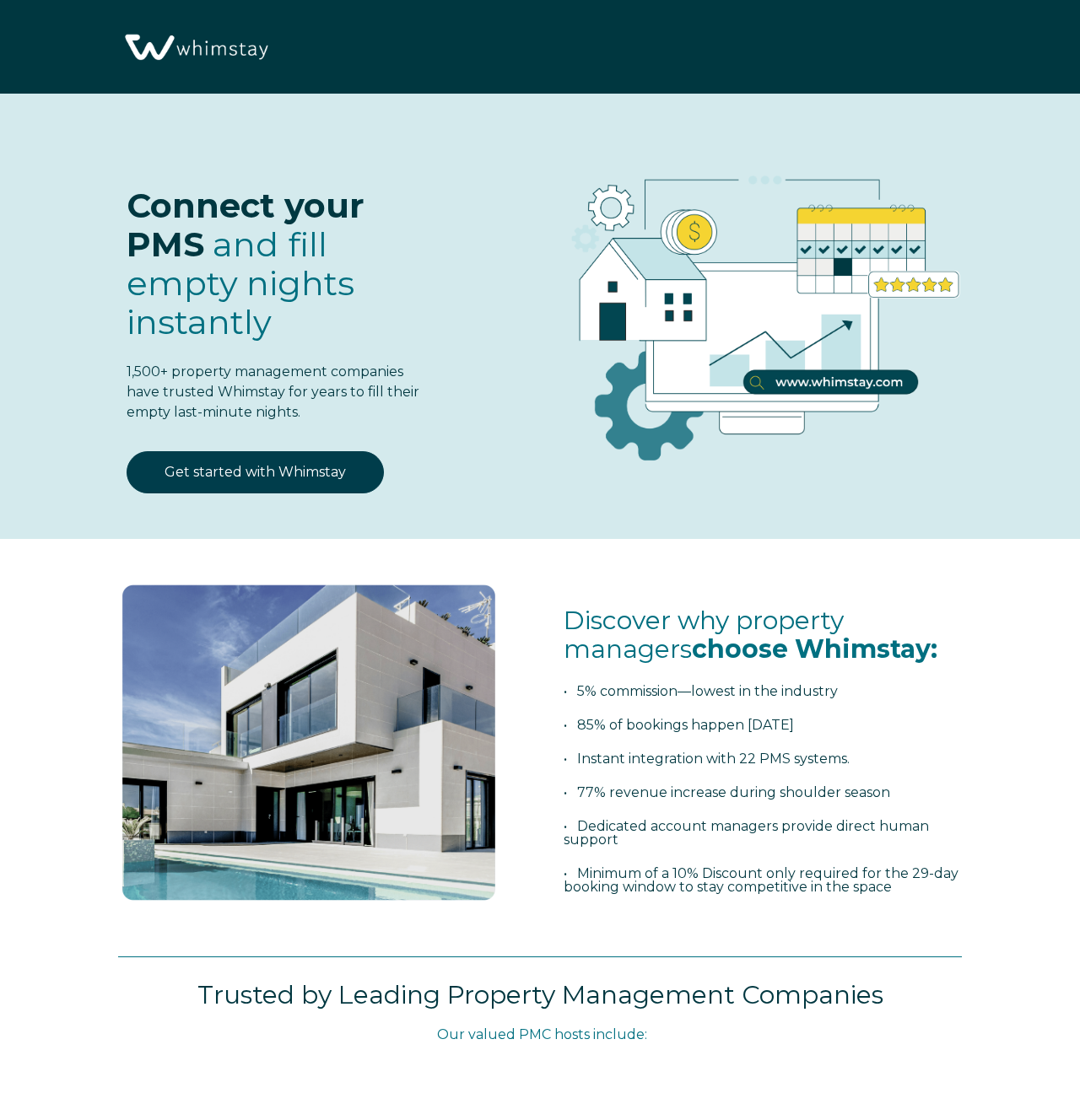
select select "US"
select select "Standard"
